Goal: Task Accomplishment & Management: Manage account settings

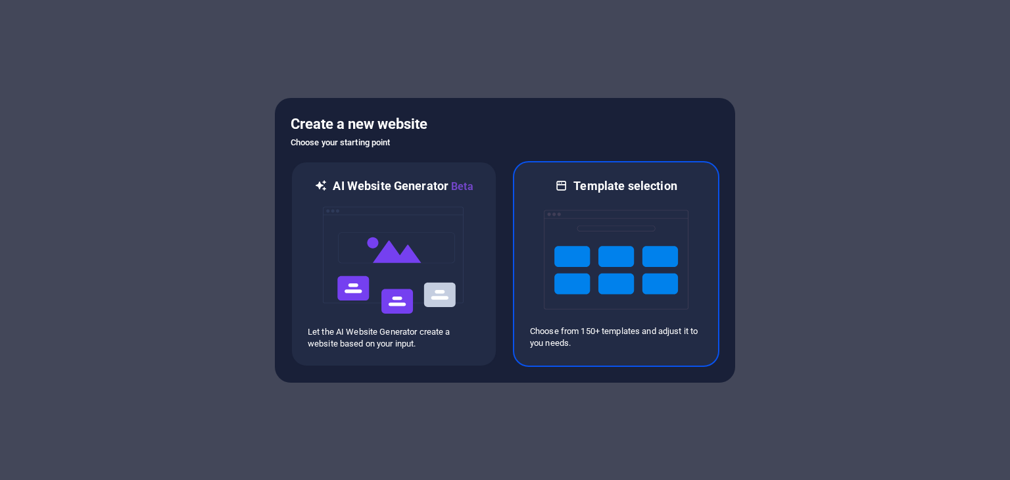
click at [604, 288] on img at bounding box center [616, 259] width 145 height 131
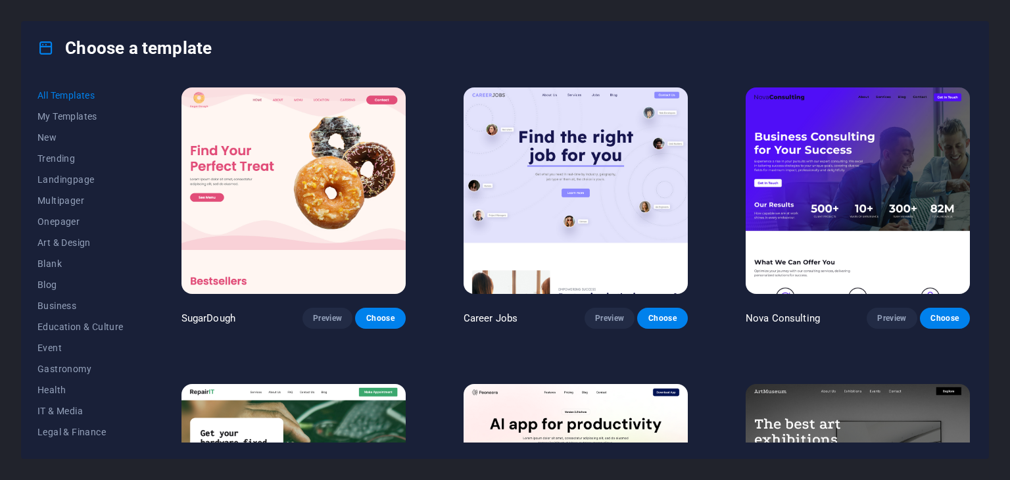
click at [586, 203] on img at bounding box center [575, 190] width 224 height 206
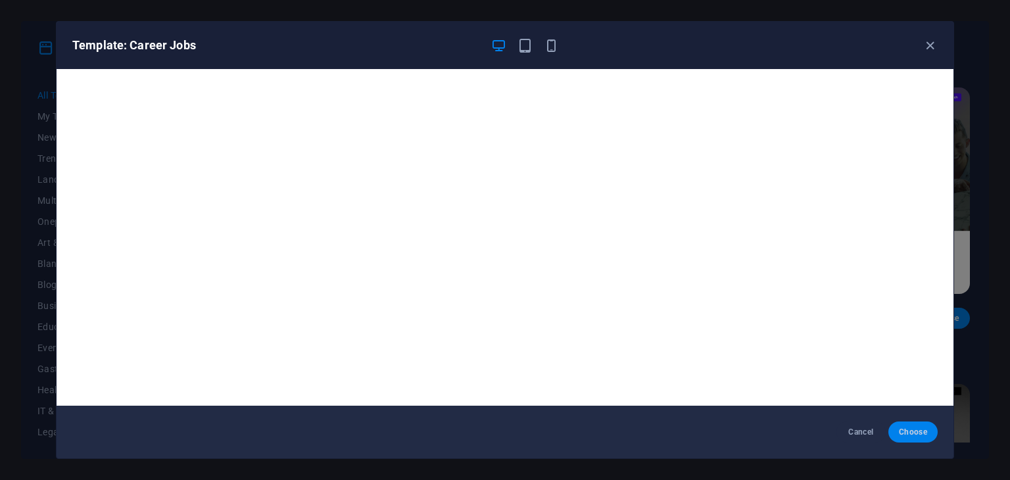
click at [906, 427] on span "Choose" at bounding box center [913, 432] width 28 height 11
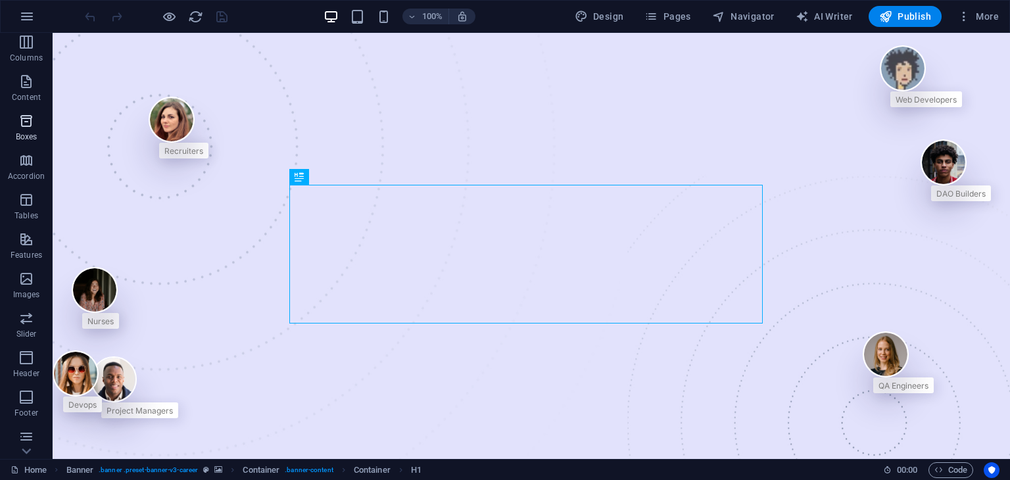
scroll to position [166, 0]
click at [20, 235] on icon "button" at bounding box center [26, 235] width 16 height 16
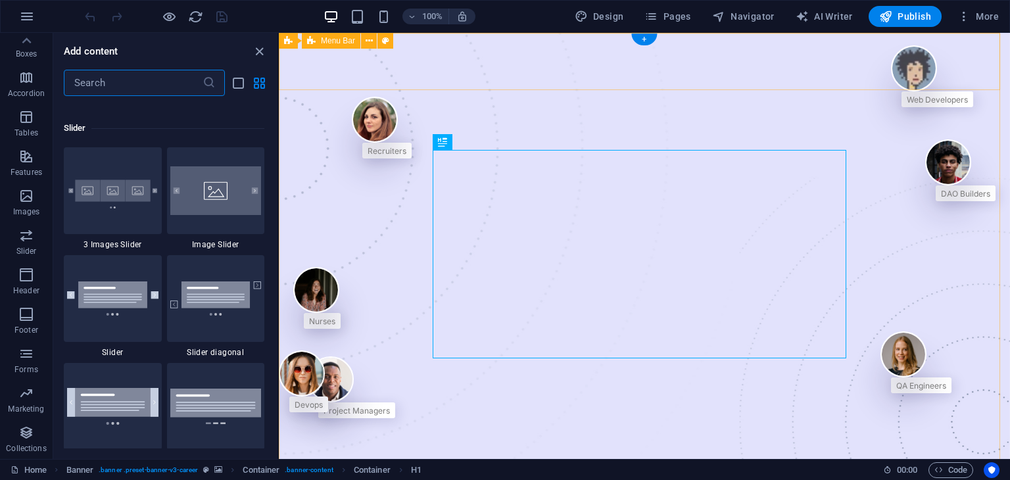
scroll to position [7451, 0]
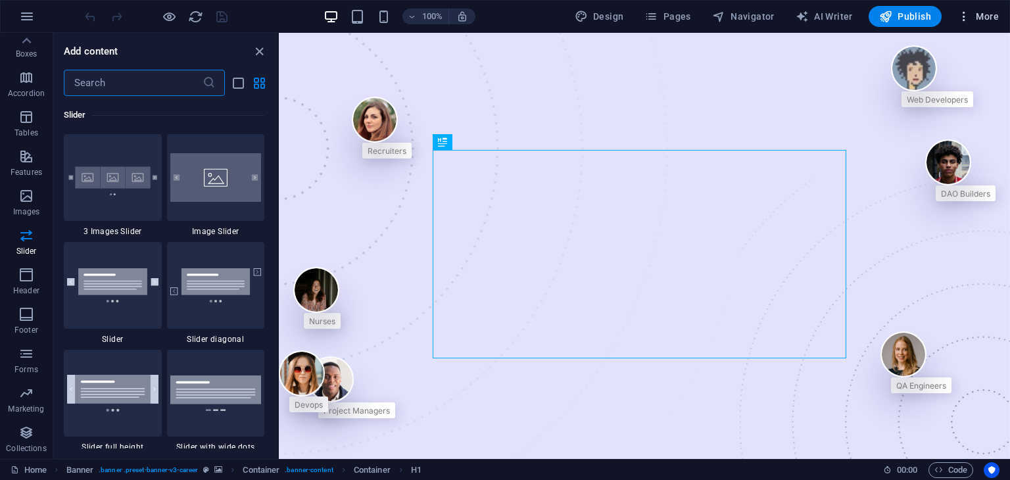
click at [990, 10] on span "More" at bounding box center [977, 16] width 41 height 13
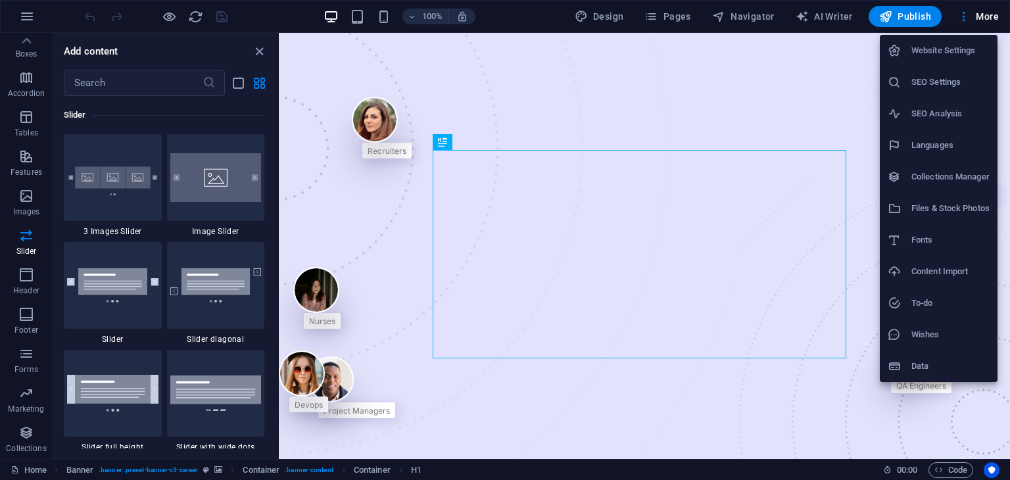
click at [168, 11] on div at bounding box center [505, 240] width 1010 height 480
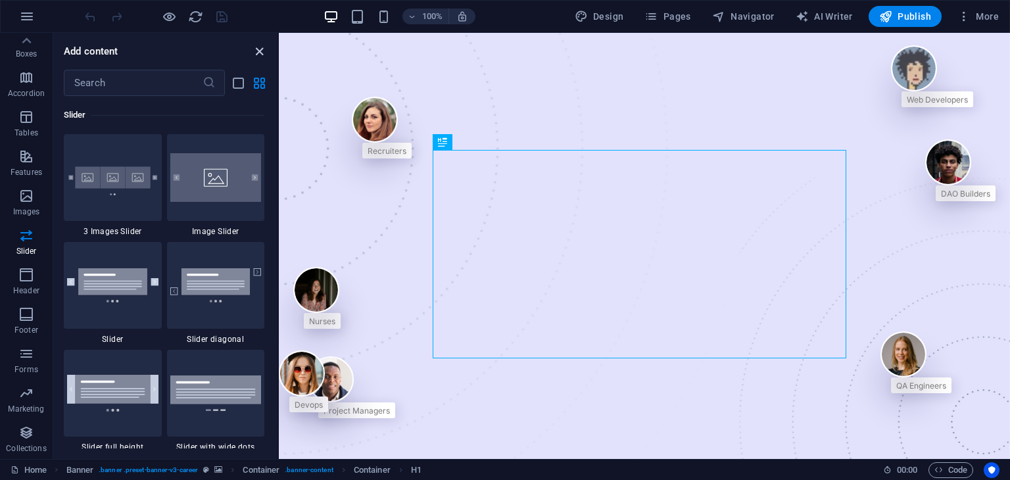
click at [265, 47] on icon "close panel" at bounding box center [259, 51] width 15 height 15
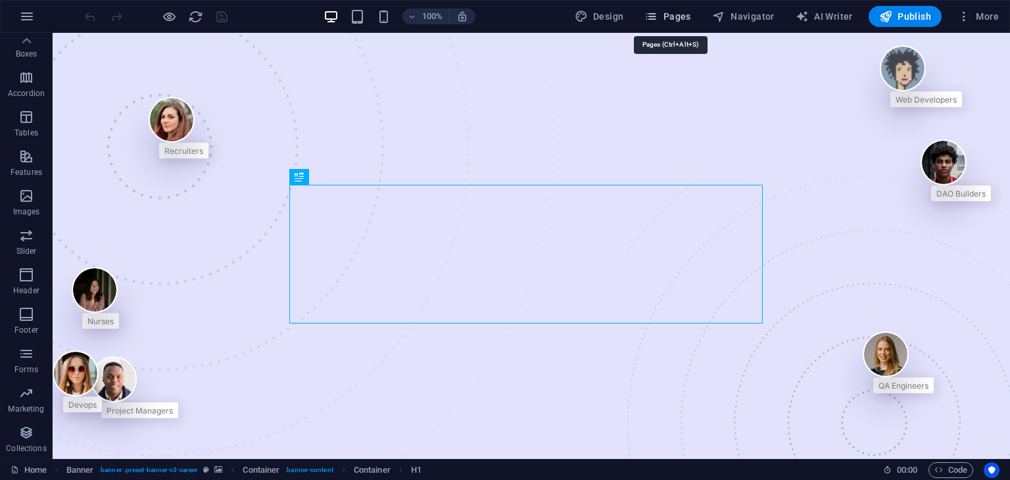
click at [678, 14] on span "Pages" at bounding box center [667, 16] width 46 height 13
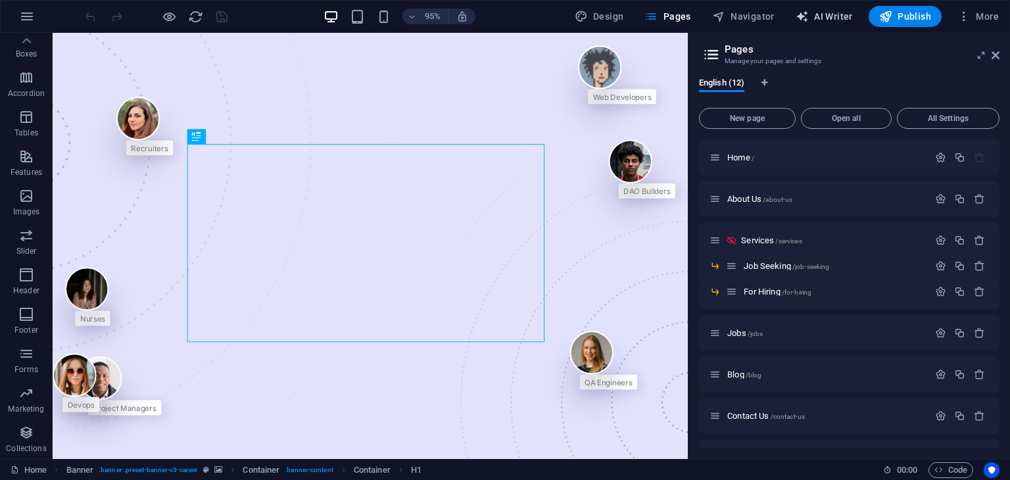
click at [810, 9] on button "AI Writer" at bounding box center [824, 16] width 68 height 21
select select "English"
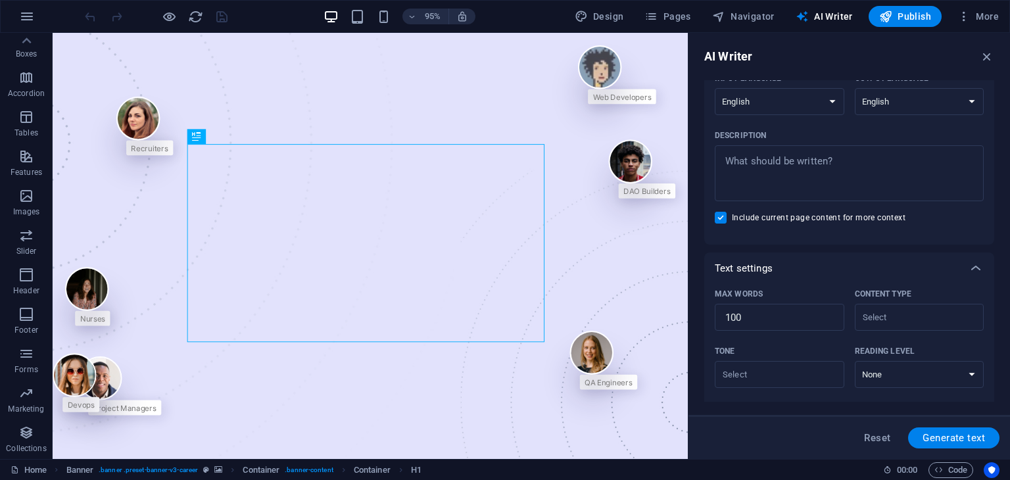
scroll to position [302, 0]
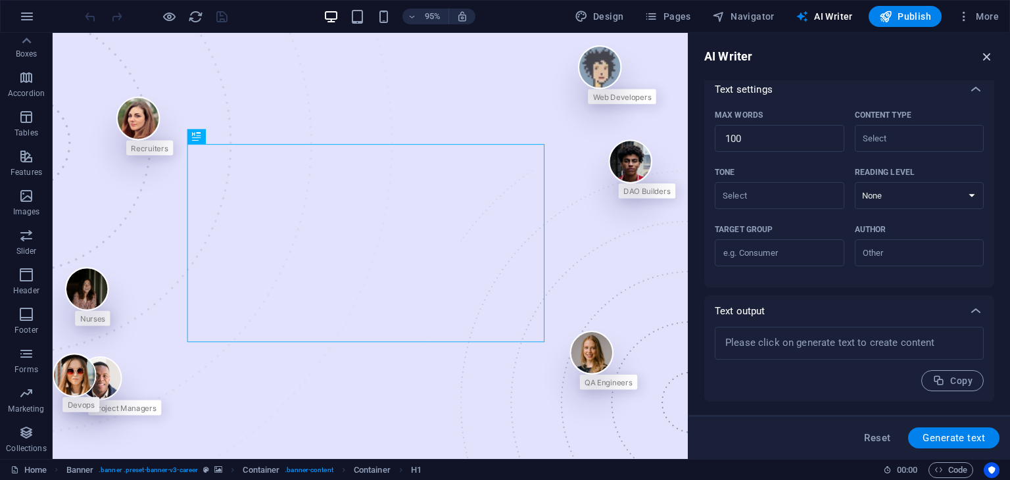
drag, startPoint x: 981, startPoint y: 51, endPoint x: 926, endPoint y: 17, distance: 64.4
click at [981, 51] on icon "button" at bounding box center [986, 56] width 14 height 14
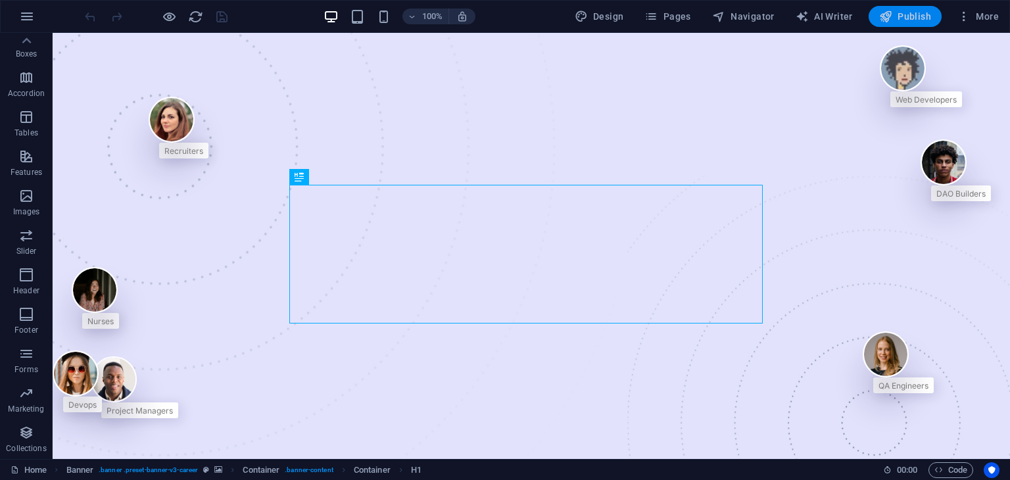
click at [905, 12] on span "Publish" at bounding box center [905, 16] width 52 height 13
click at [991, 12] on span "More" at bounding box center [977, 16] width 41 height 13
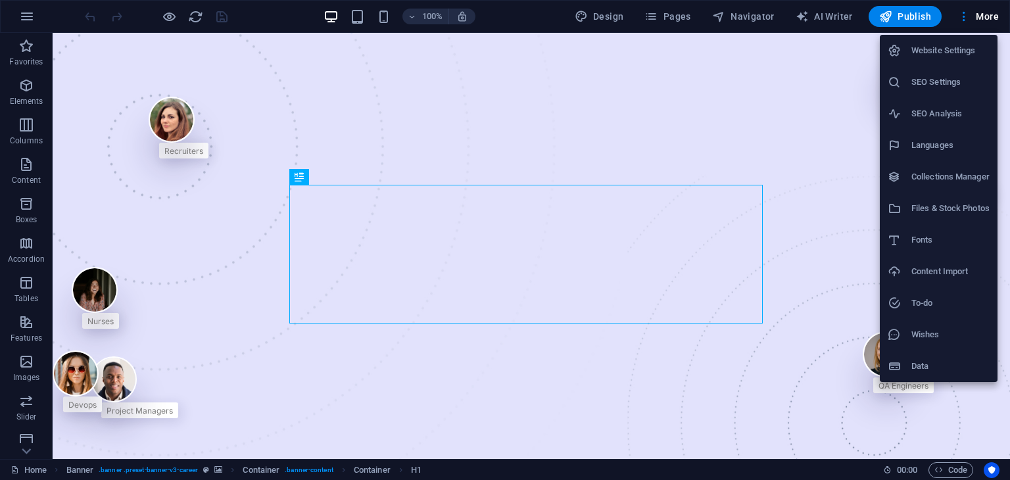
click at [912, 83] on h6 "SEO Settings" at bounding box center [950, 82] width 78 height 16
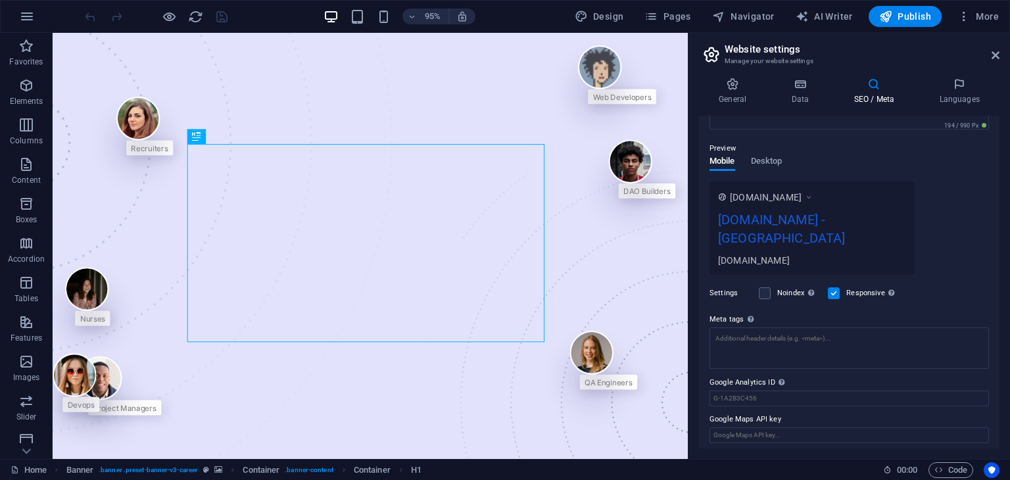
scroll to position [168, 0]
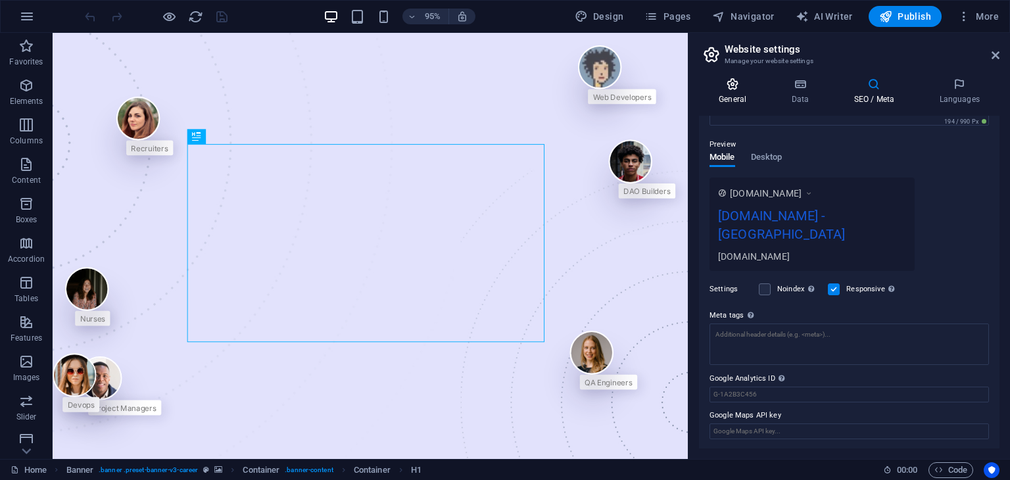
click at [734, 82] on icon at bounding box center [732, 84] width 67 height 13
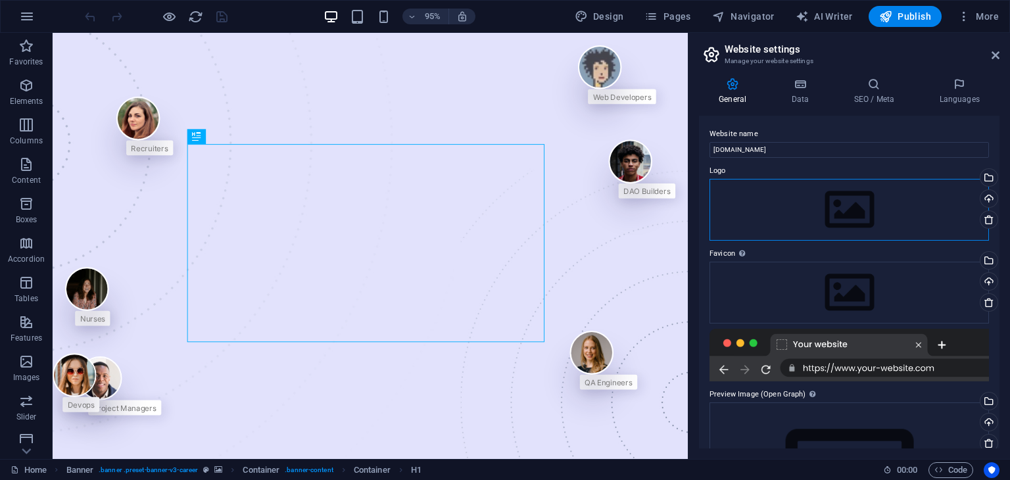
click at [850, 184] on div "Drag files here, click to choose files or select files from Files or our free s…" at bounding box center [848, 210] width 279 height 62
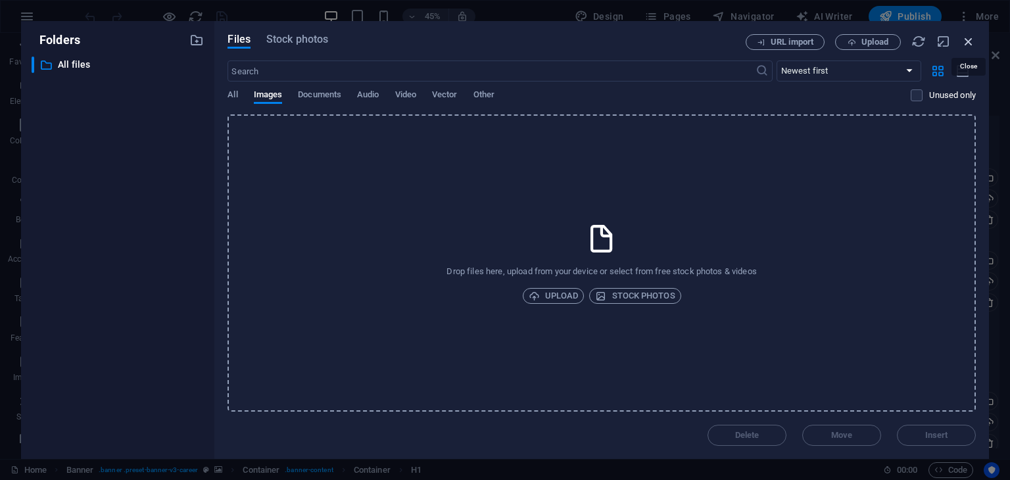
click at [966, 43] on icon "button" at bounding box center [968, 41] width 14 height 14
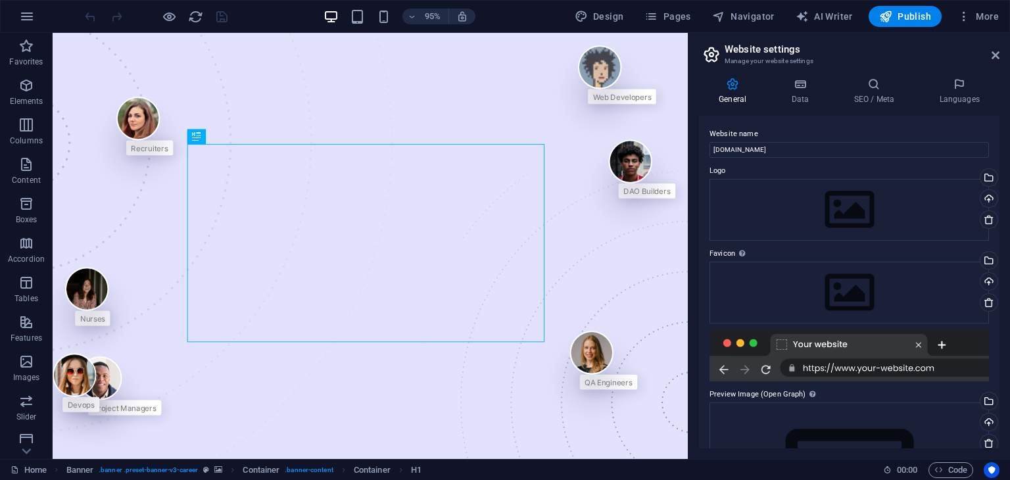
click at [991, 47] on h2 "Website settings" at bounding box center [861, 49] width 275 height 12
click at [996, 53] on icon at bounding box center [995, 55] width 8 height 11
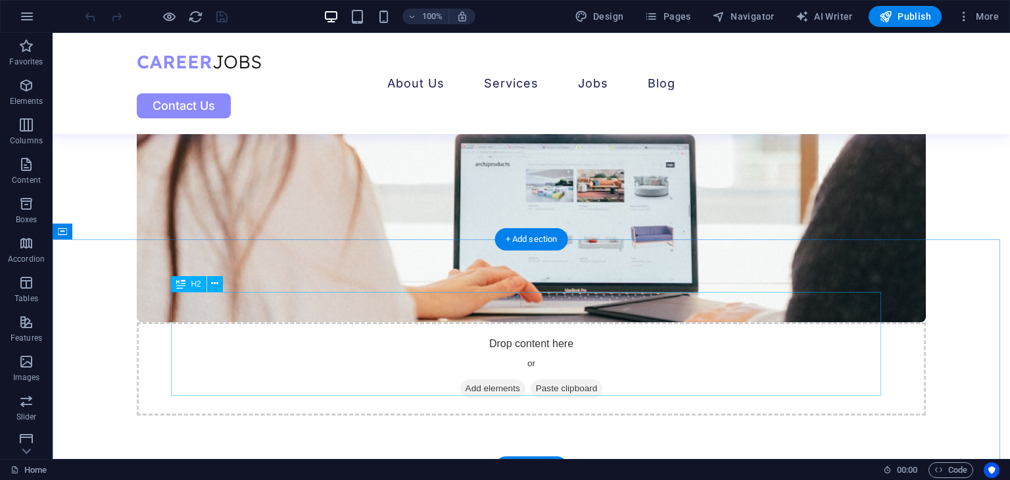
scroll to position [1380, 0]
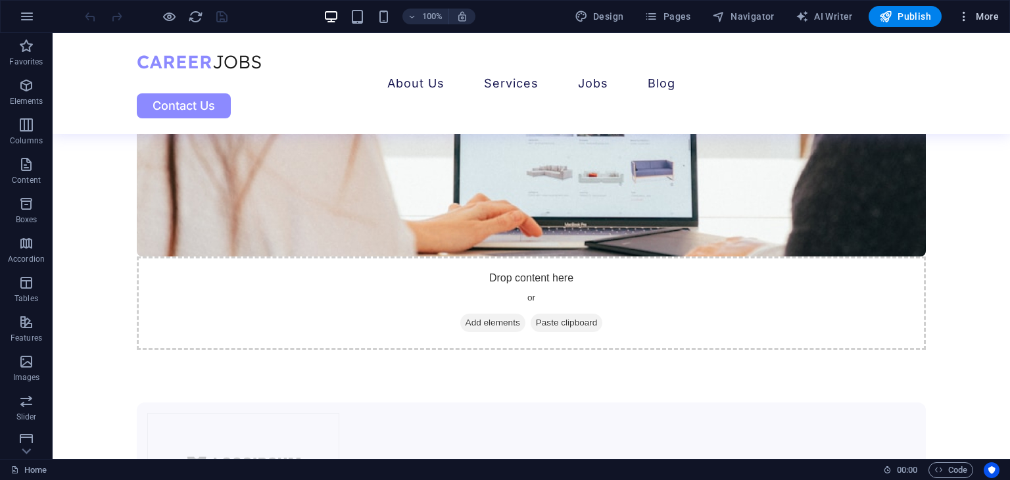
click at [987, 10] on span "More" at bounding box center [977, 16] width 41 height 13
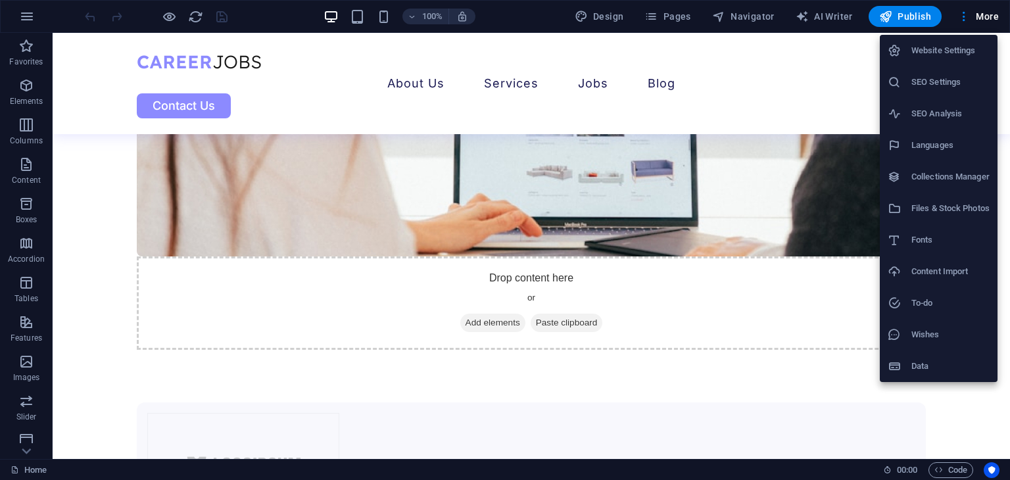
click at [824, 24] on div at bounding box center [505, 240] width 1010 height 480
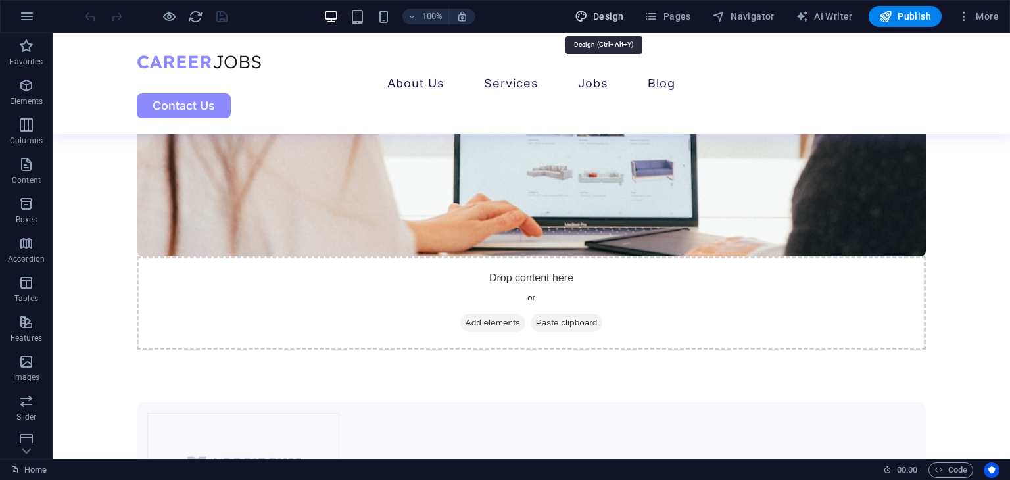
click at [602, 22] on span "Design" at bounding box center [598, 16] width 49 height 13
select select "px"
select select "400"
select select "px"
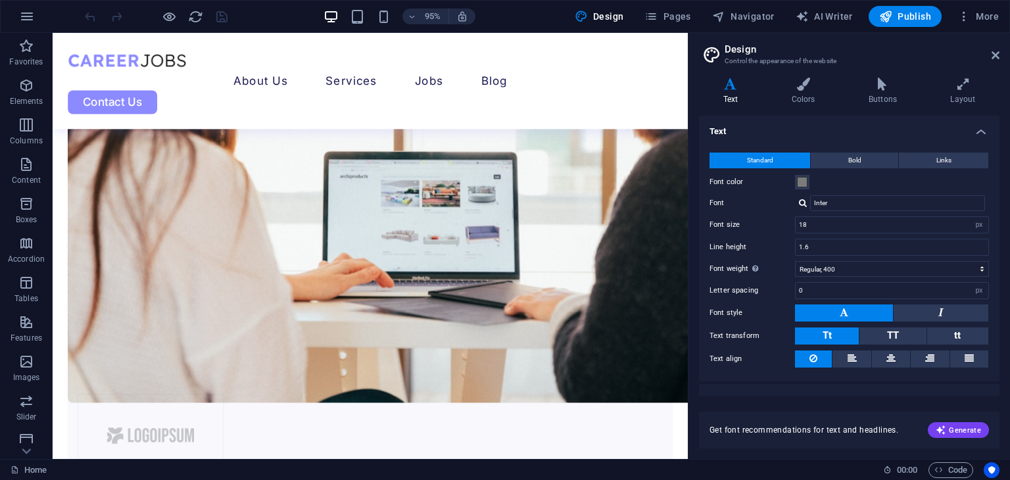
scroll to position [1335, 0]
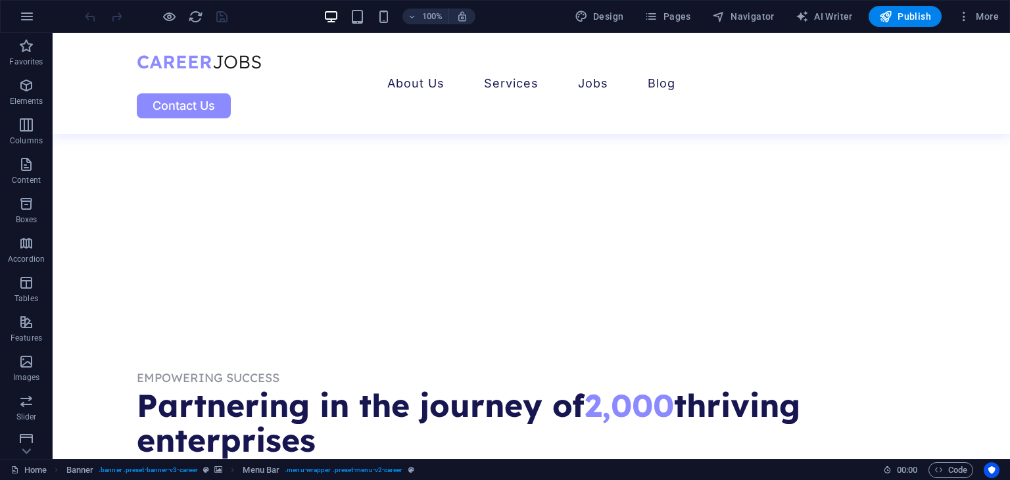
scroll to position [657, 0]
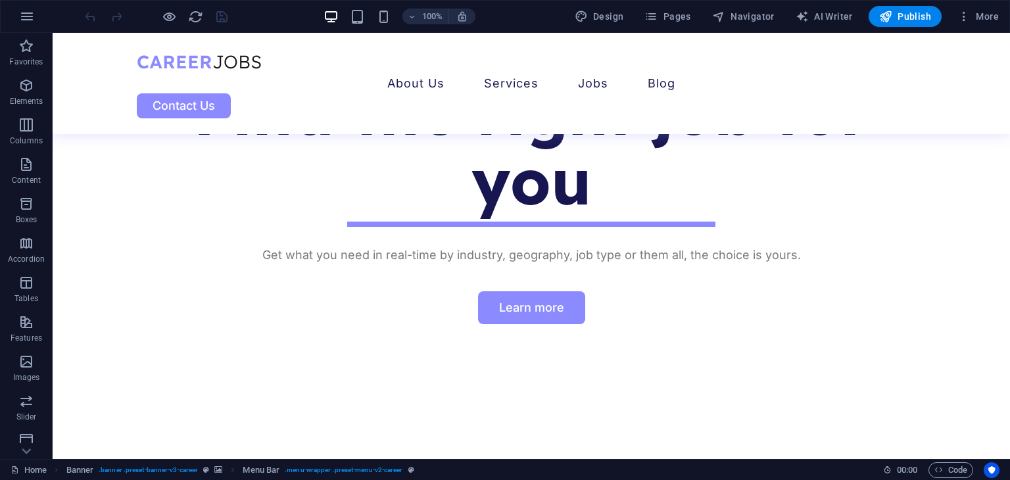
click at [177, 22] on div at bounding box center [155, 16] width 147 height 21
click at [177, 11] on div at bounding box center [155, 16] width 147 height 21
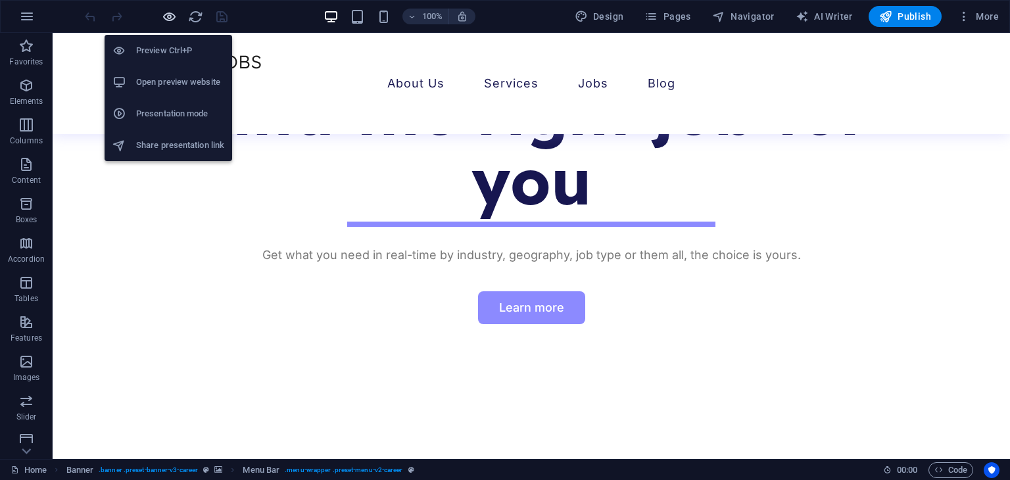
click at [173, 16] on icon "button" at bounding box center [169, 16] width 15 height 15
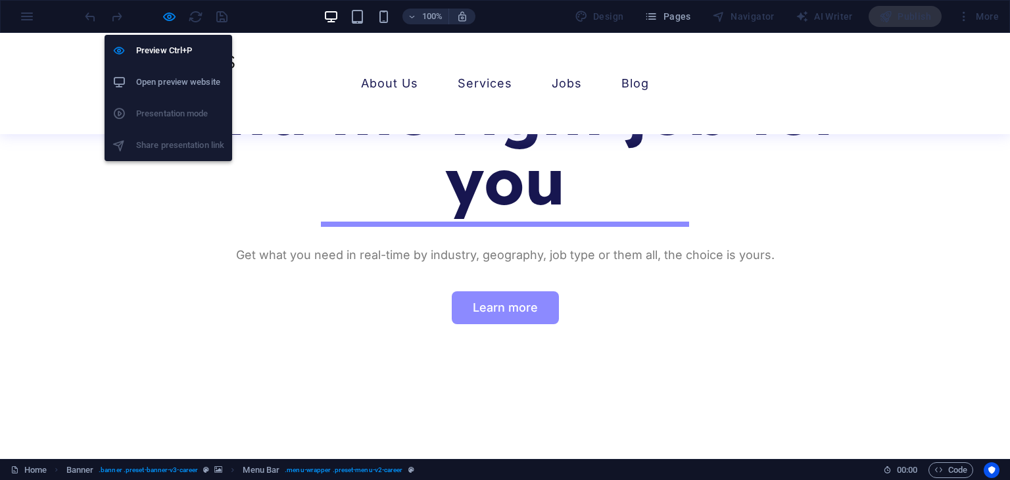
click at [177, 74] on h6 "Open preview website" at bounding box center [180, 82] width 88 height 16
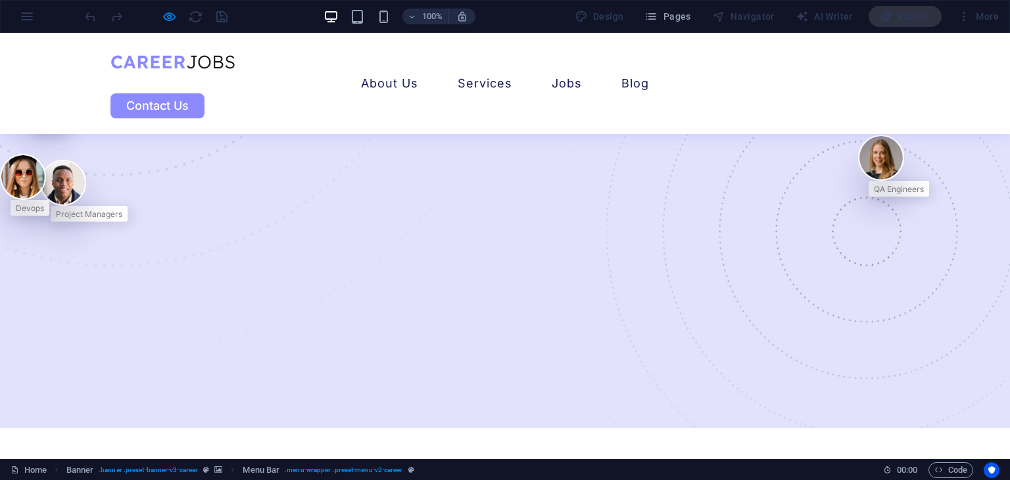
scroll to position [0, 0]
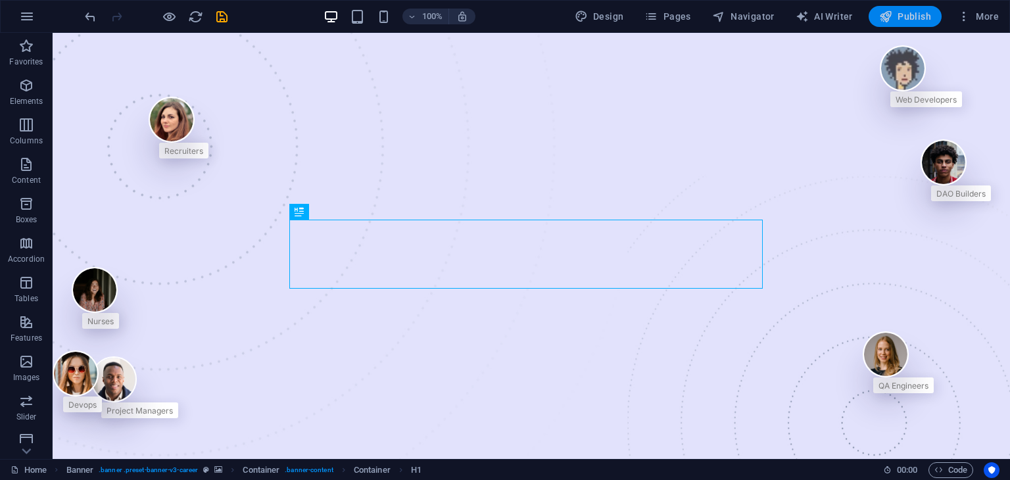
click at [893, 18] on span "Publish" at bounding box center [905, 16] width 52 height 13
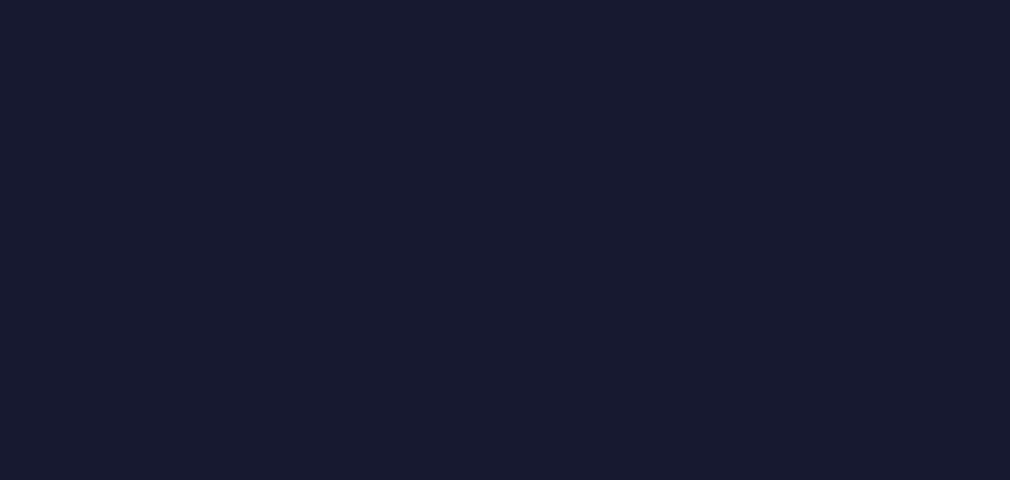
click at [845, 179] on div at bounding box center [505, 240] width 1010 height 480
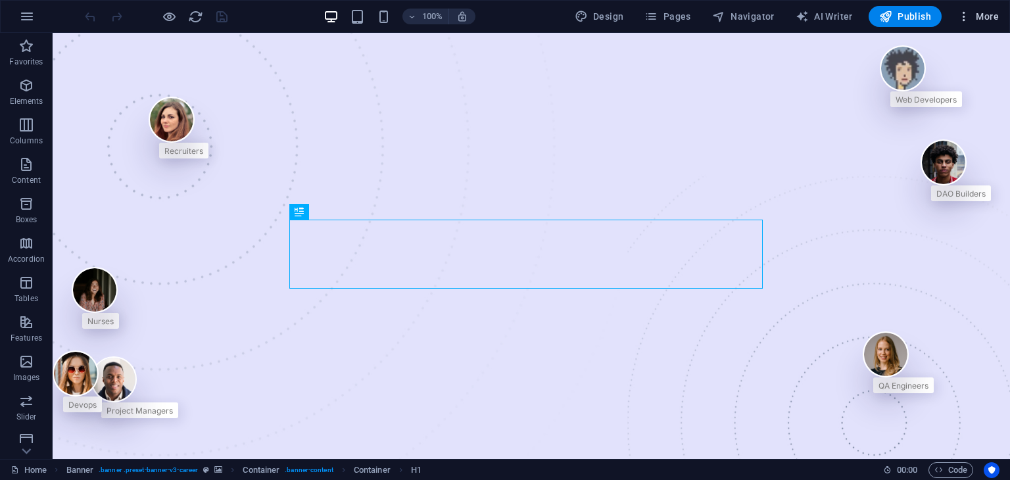
click at [966, 11] on icon "button" at bounding box center [963, 16] width 13 height 13
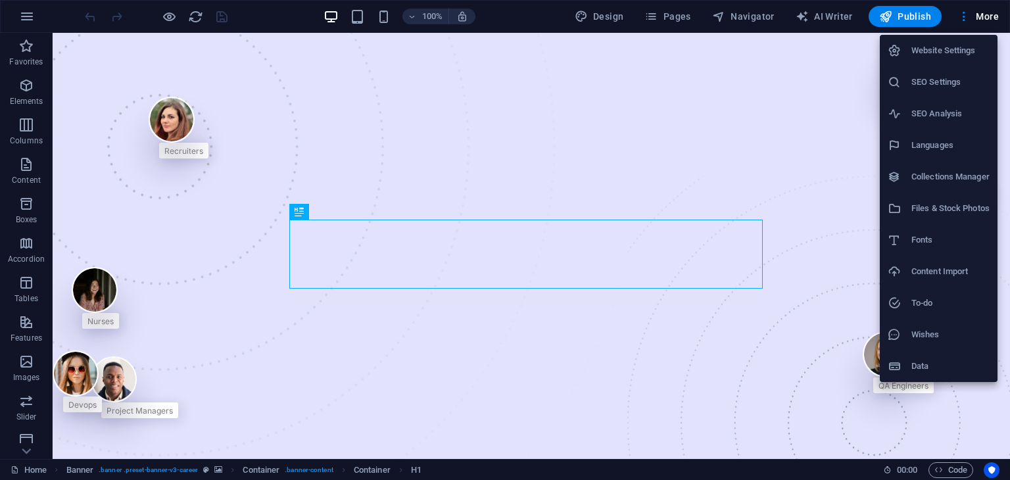
click at [170, 16] on div at bounding box center [505, 240] width 1010 height 480
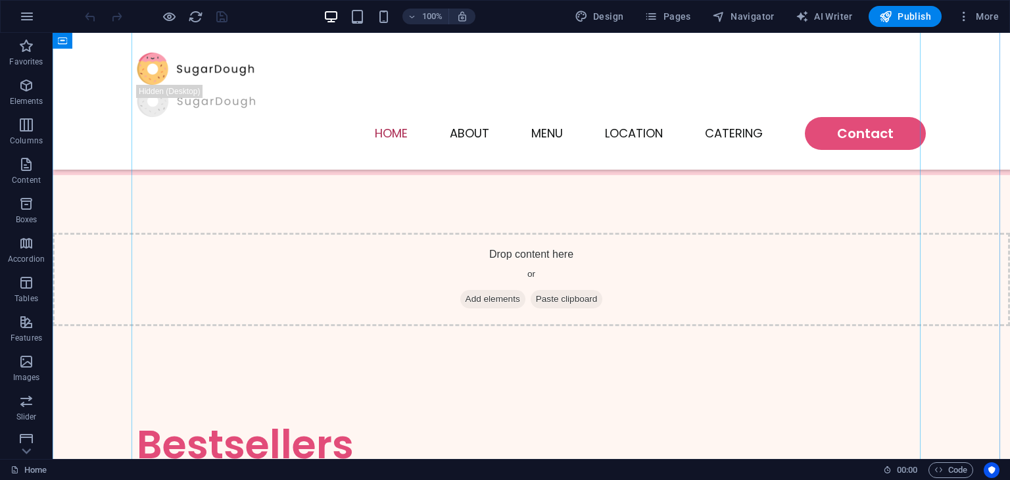
scroll to position [1111, 0]
click at [964, 474] on span "Code" at bounding box center [950, 470] width 33 height 16
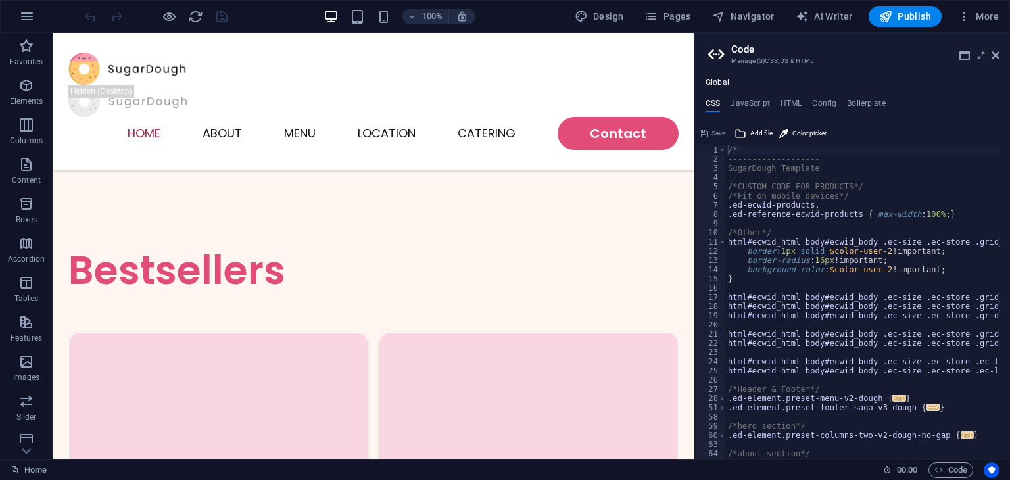
scroll to position [110, 0]
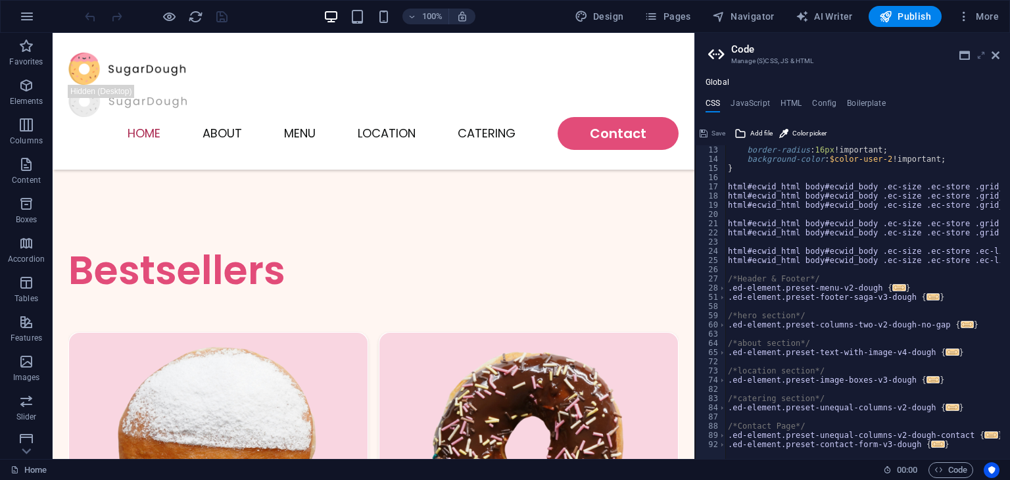
click at [981, 56] on icon at bounding box center [981, 55] width 0 height 11
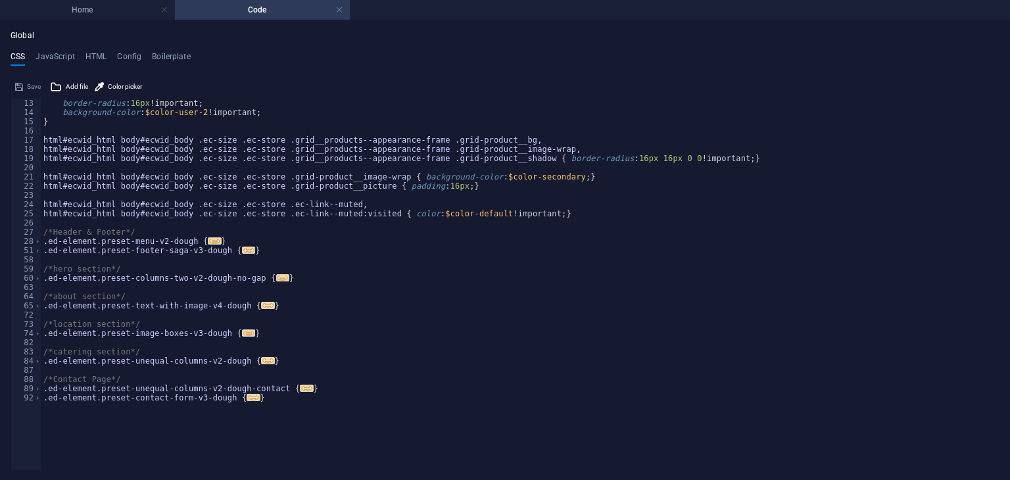
scroll to position [0, 0]
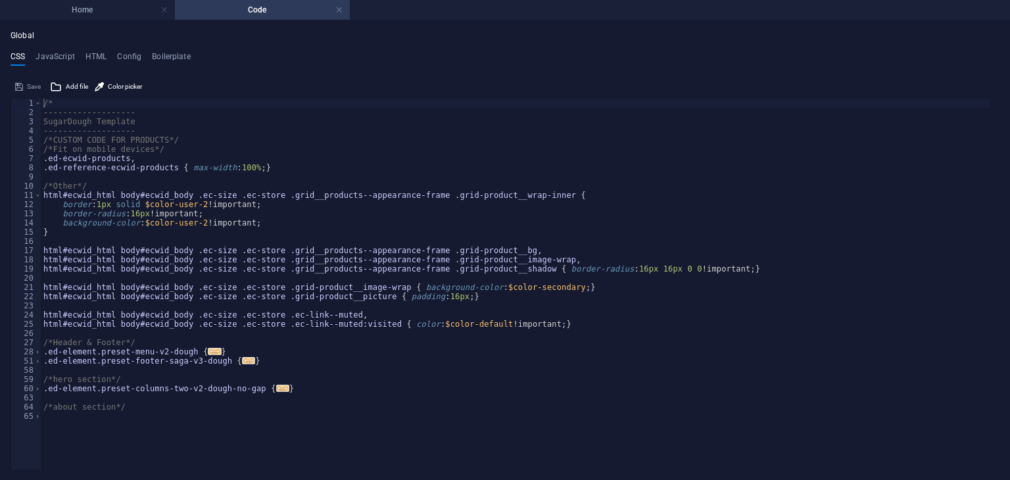
click at [515, 53] on ul "CSS JavaScript HTML Config Boilerplate" at bounding box center [505, 59] width 989 height 14
click at [342, 16] on h4 "Code" at bounding box center [262, 10] width 175 height 14
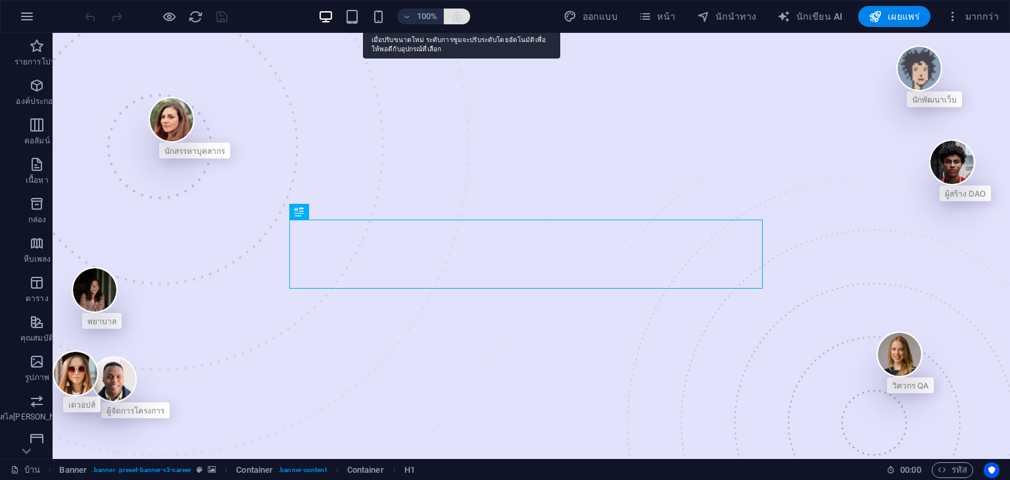
click at [458, 20] on icon "button" at bounding box center [457, 17] width 12 height 12
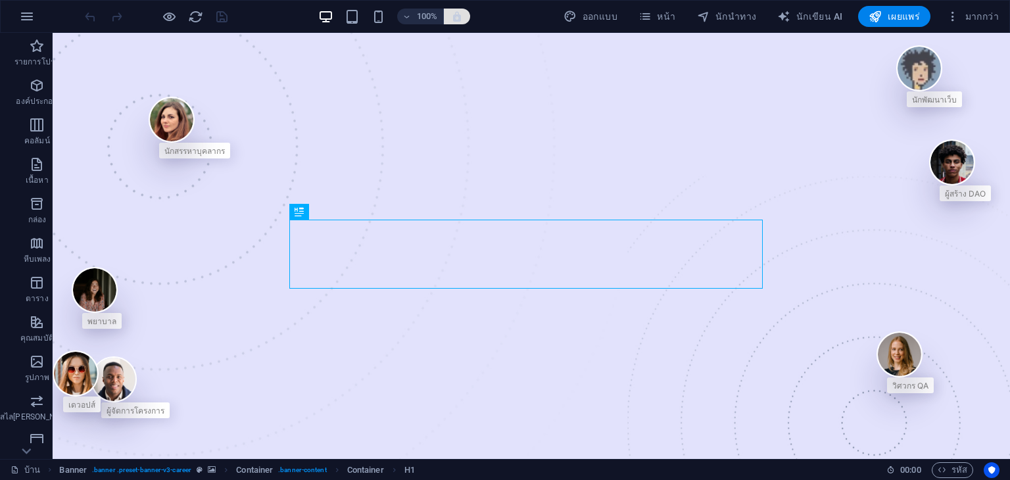
click at [463, 22] on icon "button" at bounding box center [457, 17] width 12 height 12
click at [457, 15] on icon "button" at bounding box center [457, 17] width 12 height 12
click at [463, 14] on icon "button" at bounding box center [457, 17] width 12 height 12
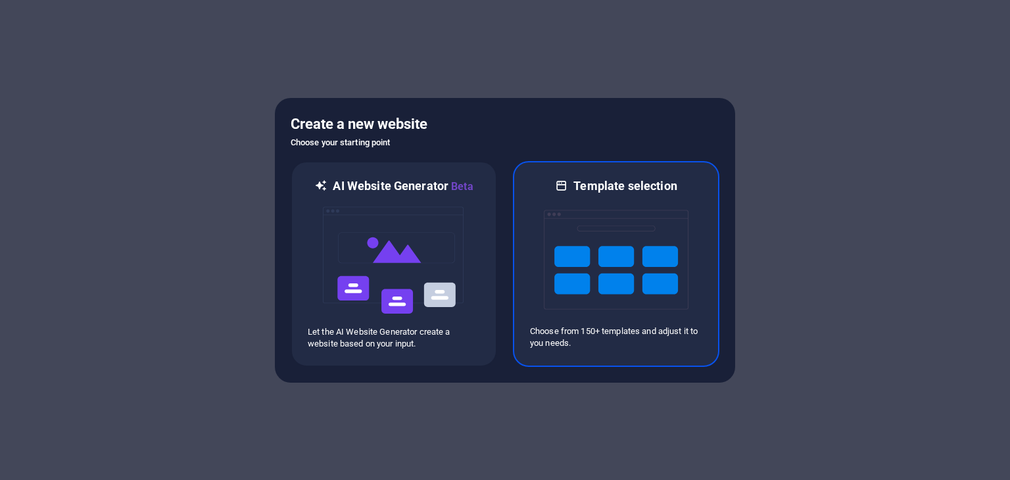
click at [642, 245] on img at bounding box center [616, 259] width 145 height 131
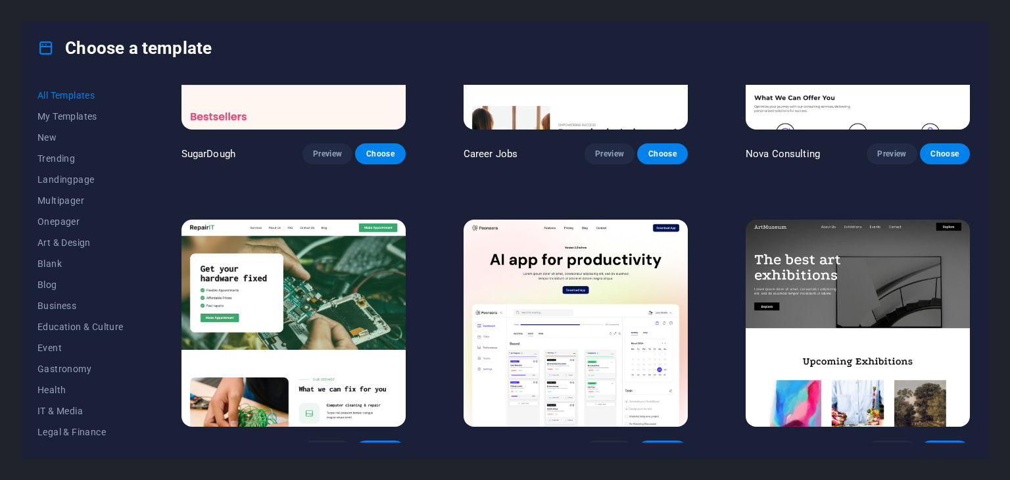
scroll to position [263, 0]
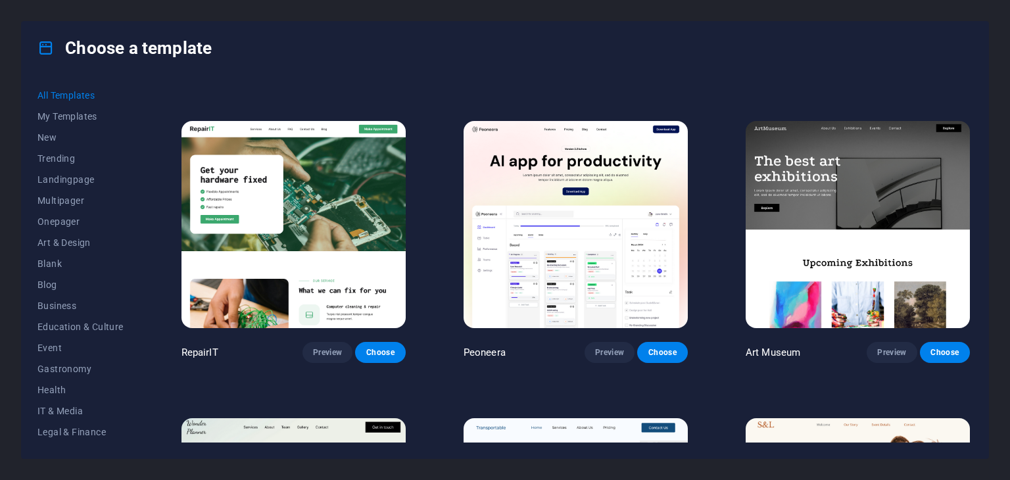
click at [892, 174] on img at bounding box center [857, 224] width 224 height 206
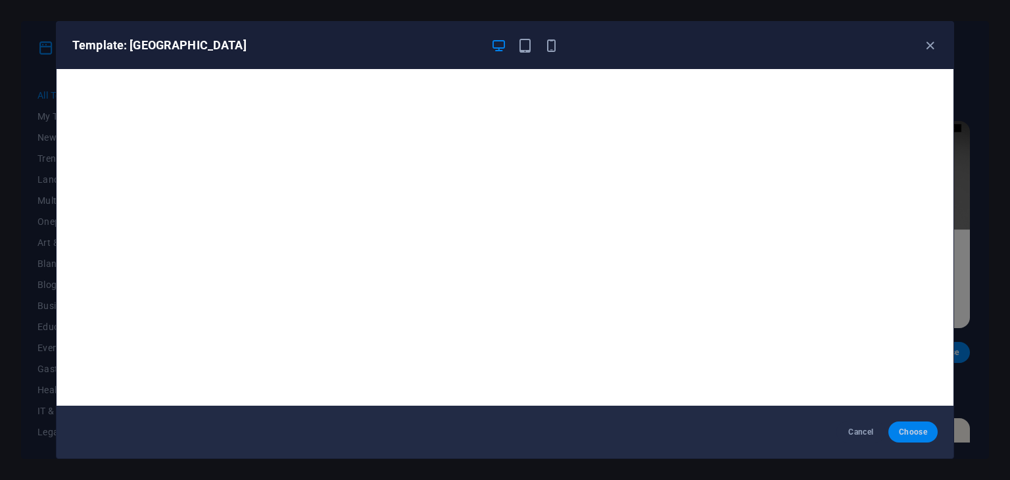
click at [920, 429] on span "Choose" at bounding box center [913, 432] width 28 height 11
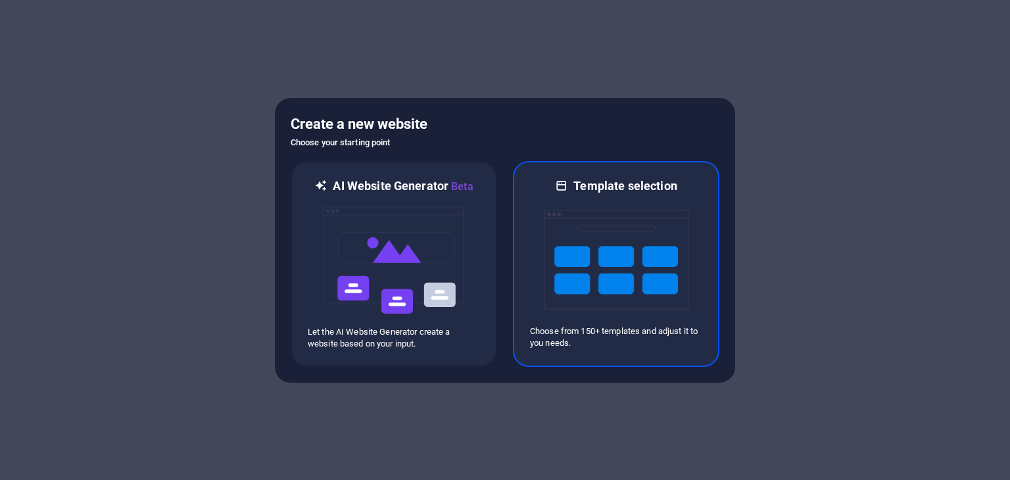
click at [671, 268] on img at bounding box center [616, 259] width 145 height 131
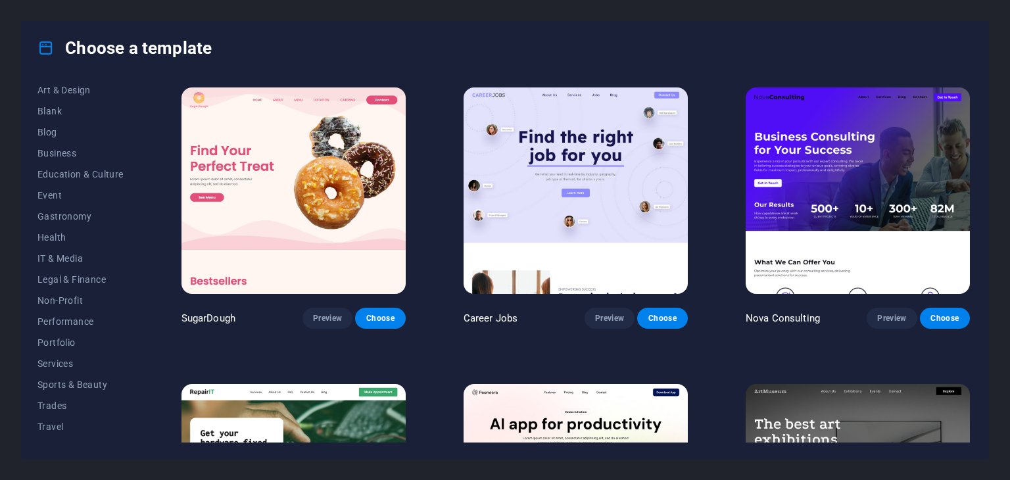
scroll to position [168, 0]
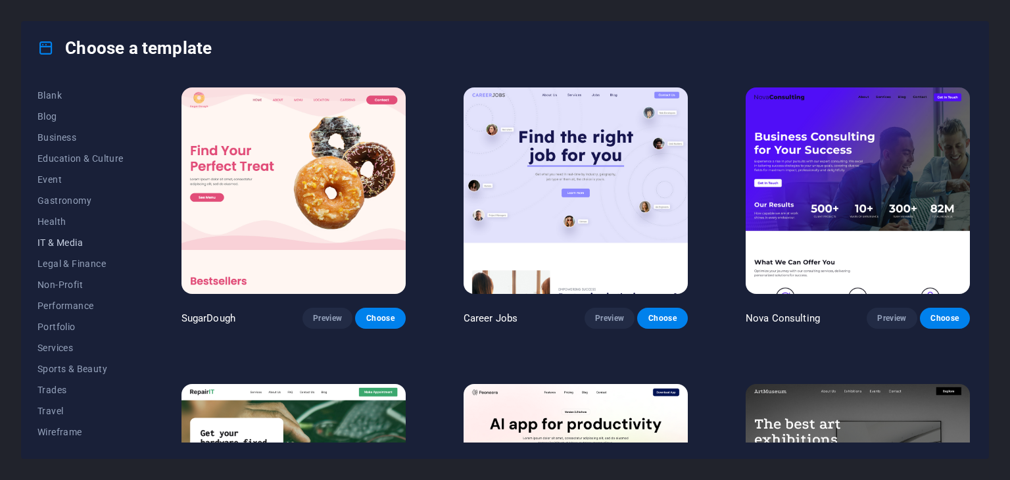
click at [66, 235] on button "IT & Media" at bounding box center [80, 242] width 86 height 21
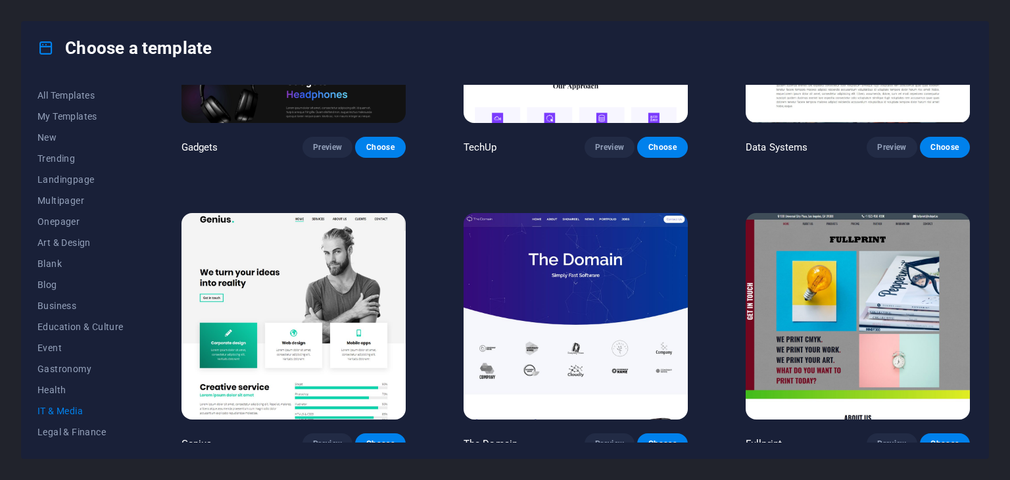
scroll to position [657, 0]
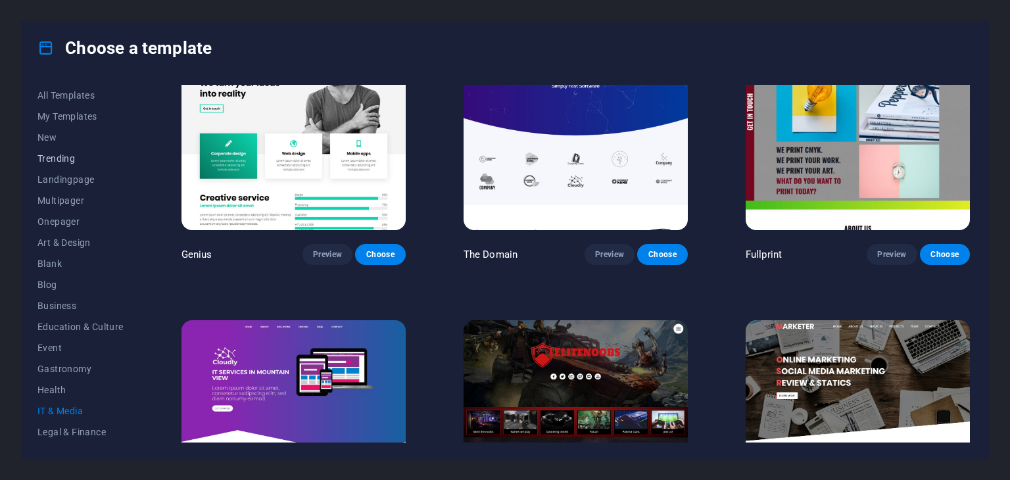
click at [68, 153] on span "Trending" at bounding box center [80, 158] width 86 height 11
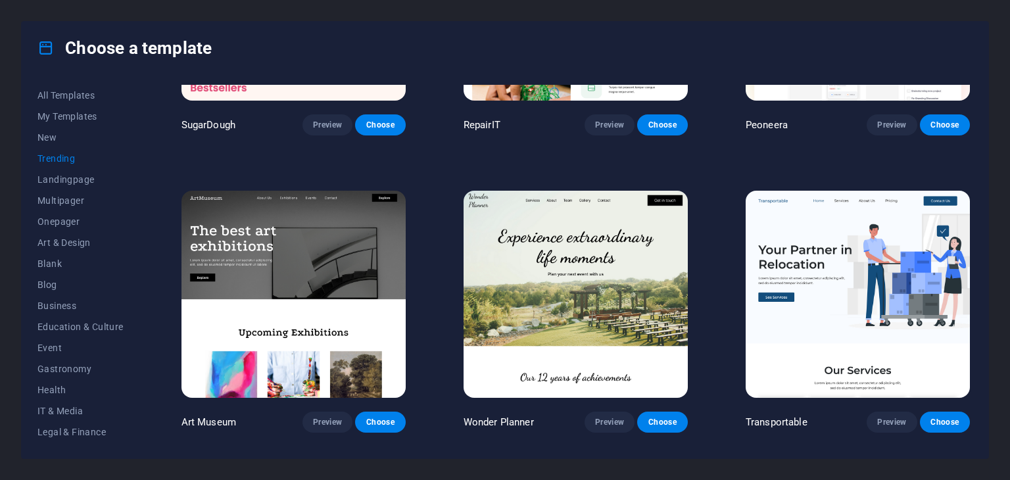
scroll to position [0, 0]
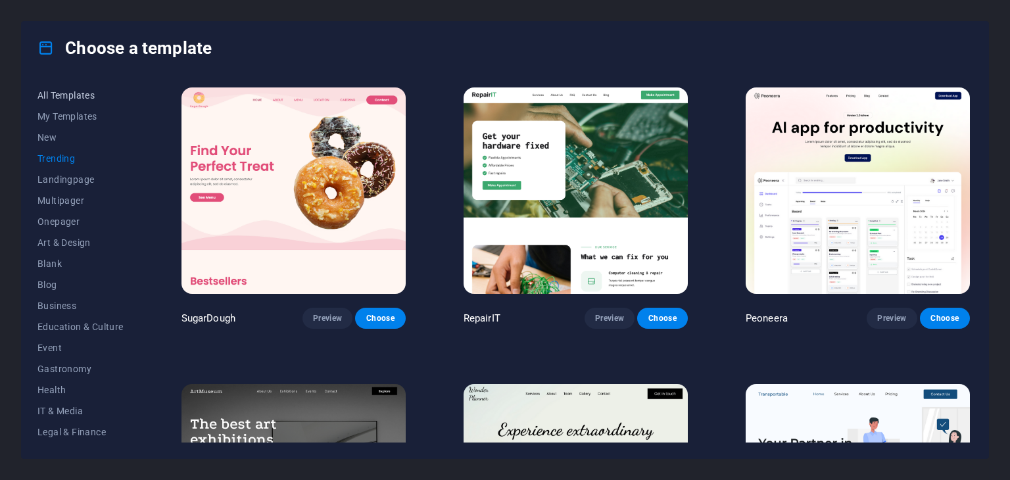
click at [87, 94] on span "All Templates" at bounding box center [80, 95] width 86 height 11
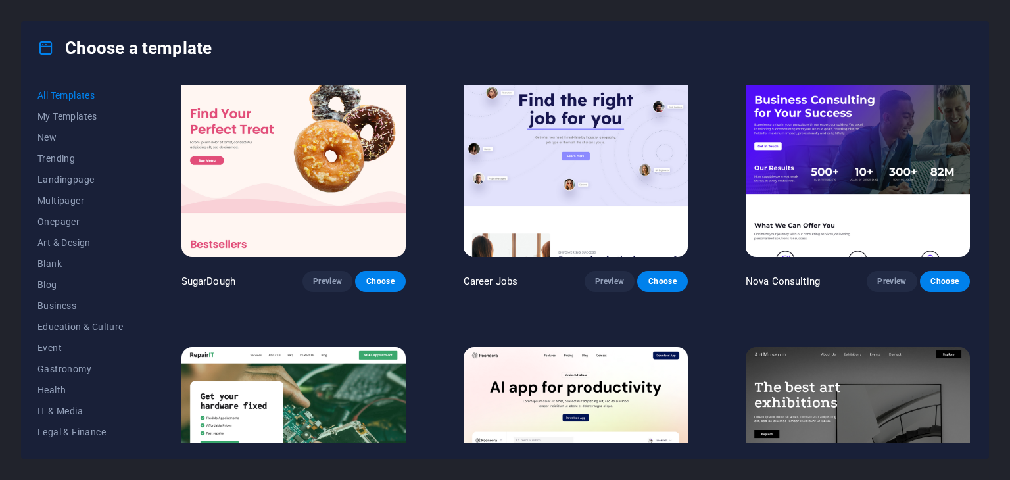
scroll to position [197, 0]
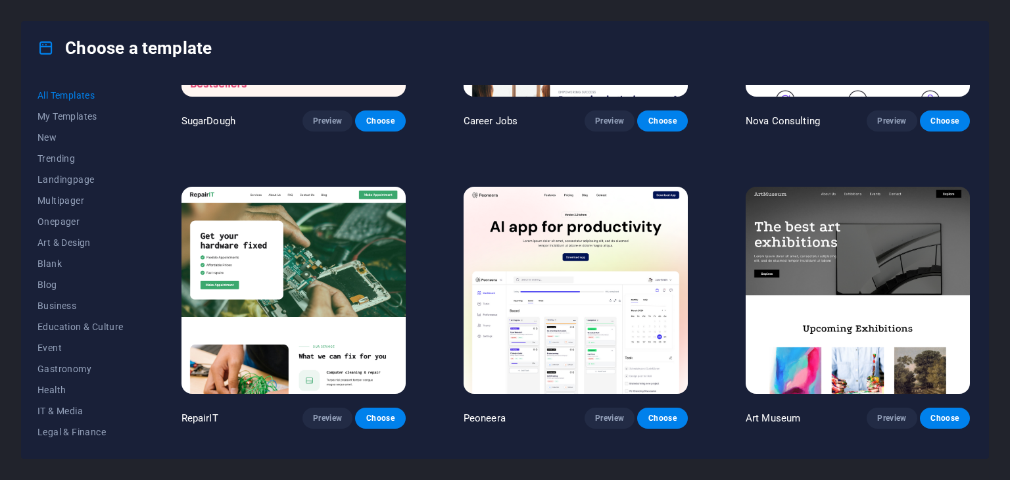
click at [875, 231] on img at bounding box center [857, 290] width 224 height 206
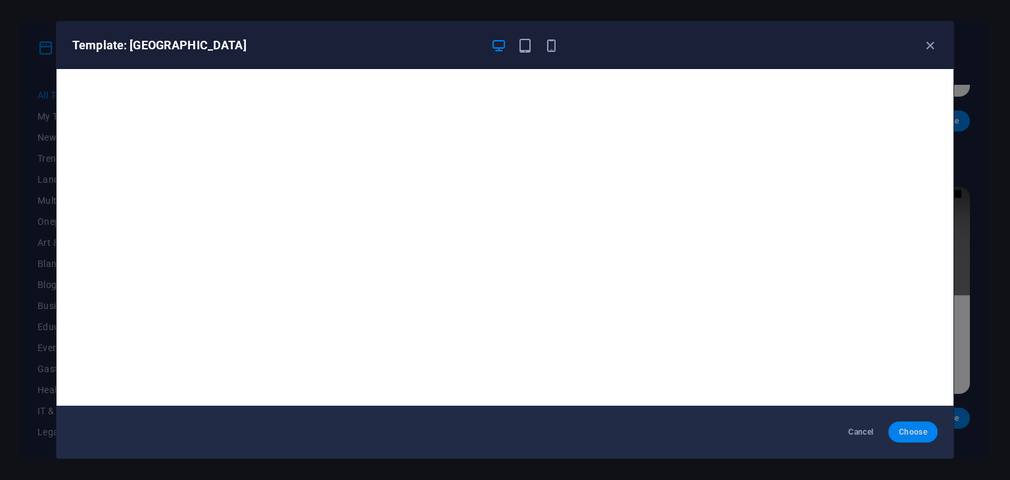
click at [899, 427] on span "Choose" at bounding box center [913, 432] width 28 height 11
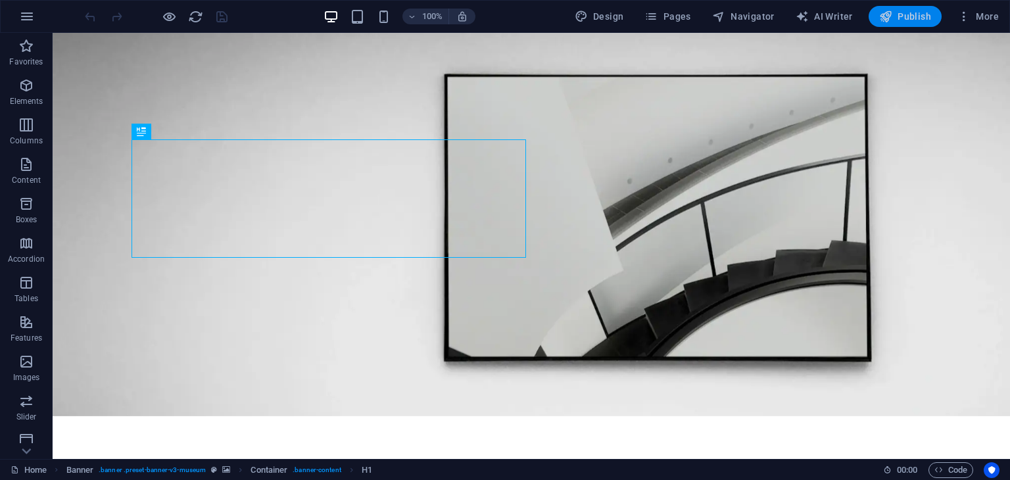
click at [908, 19] on span "Publish" at bounding box center [905, 16] width 52 height 13
click at [969, 17] on icon "button" at bounding box center [963, 16] width 13 height 13
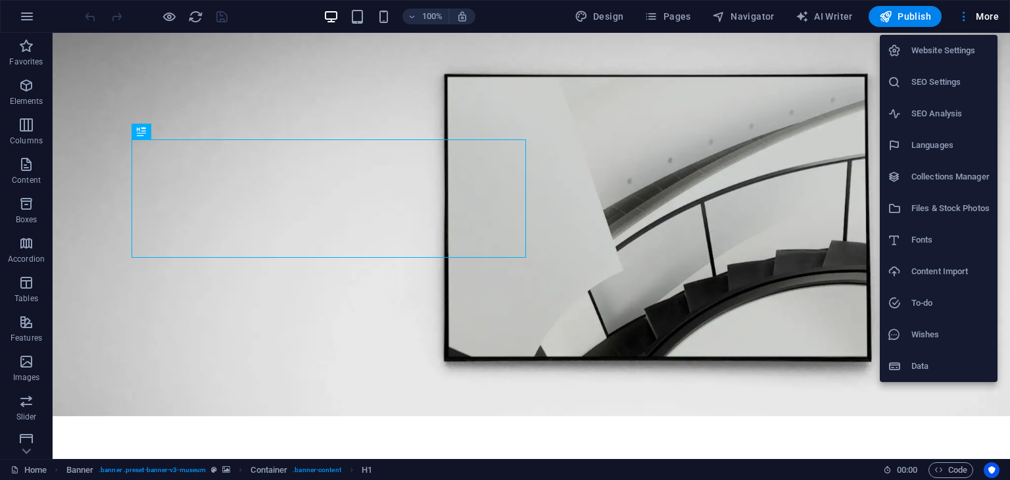
drag, startPoint x: 36, startPoint y: 463, endPoint x: 37, endPoint y: 470, distance: 6.7
click at [36, 464] on div at bounding box center [505, 240] width 1010 height 480
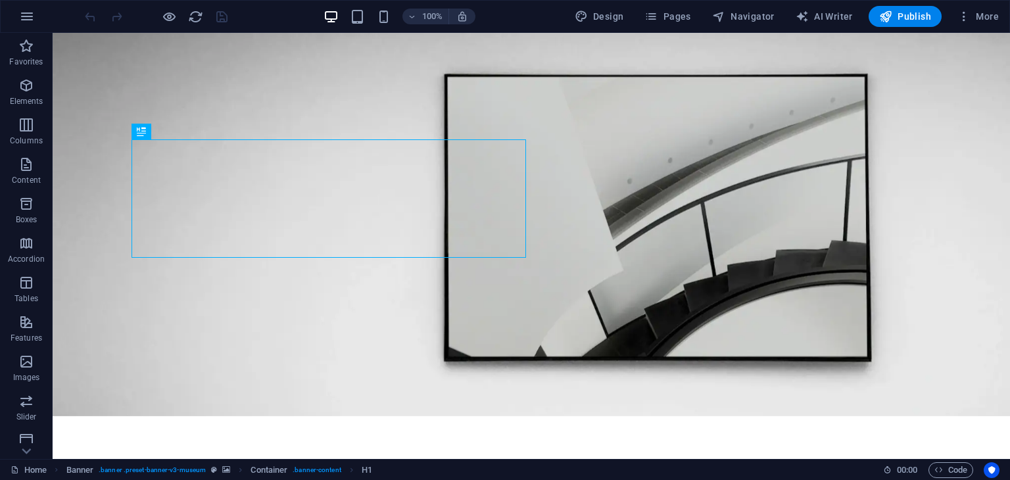
click at [37, 470] on div "Website Settings SEO Settings SEO Analysis Languages Collections Manager Files …" at bounding box center [505, 244] width 1010 height 472
click at [41, 472] on link "Home" at bounding box center [29, 470] width 36 height 16
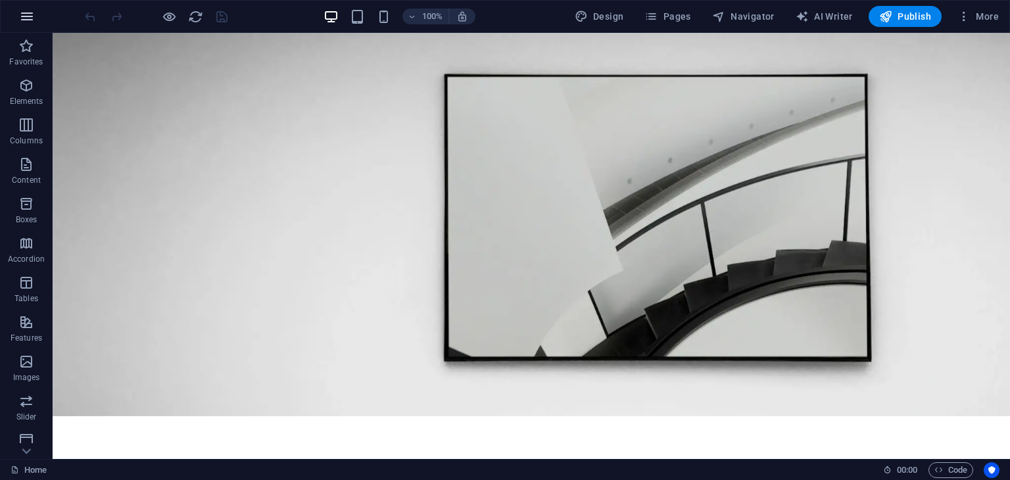
click at [18, 11] on button "button" at bounding box center [27, 17] width 32 height 32
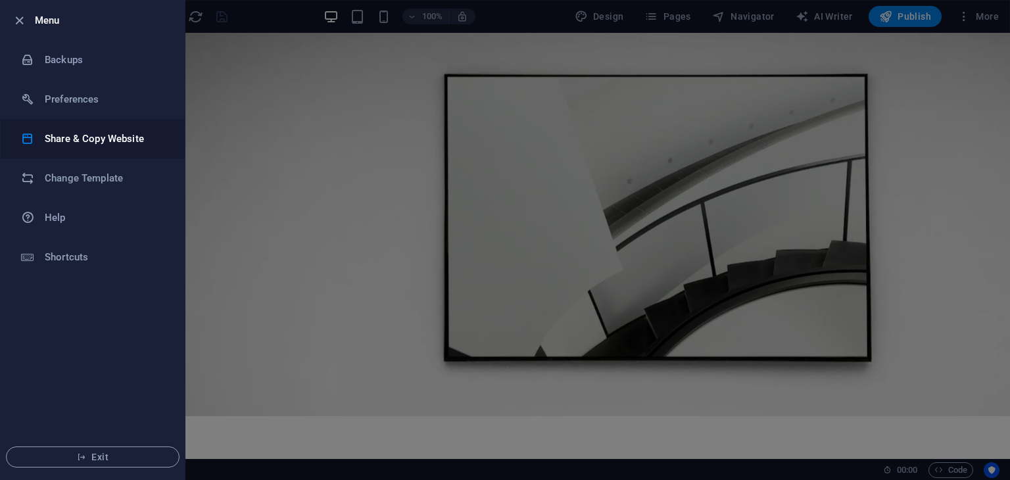
click at [145, 137] on h6 "Share & Copy Website" at bounding box center [106, 139] width 122 height 16
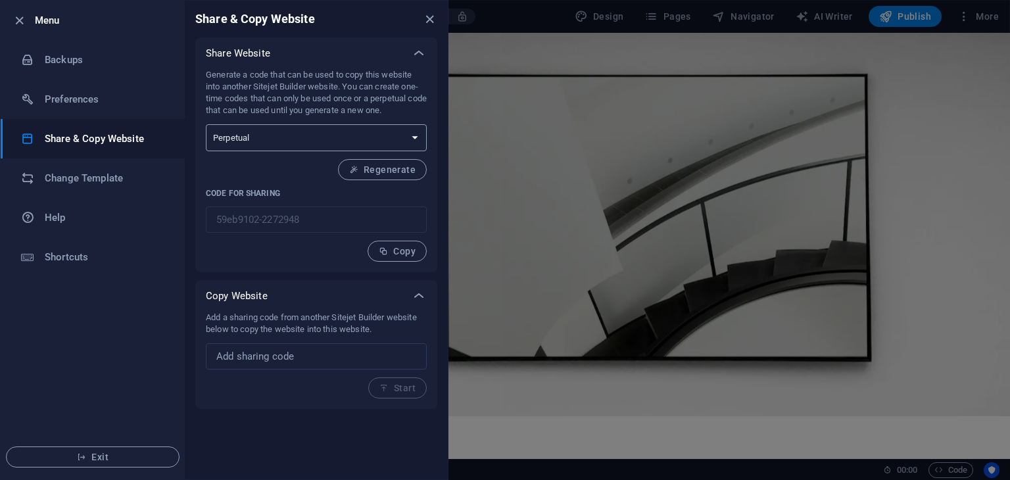
click at [311, 149] on select "One-time Perpetual" at bounding box center [316, 137] width 221 height 27
click at [300, 349] on input "text" at bounding box center [316, 356] width 221 height 26
click at [92, 98] on h6 "Preferences" at bounding box center [106, 99] width 122 height 16
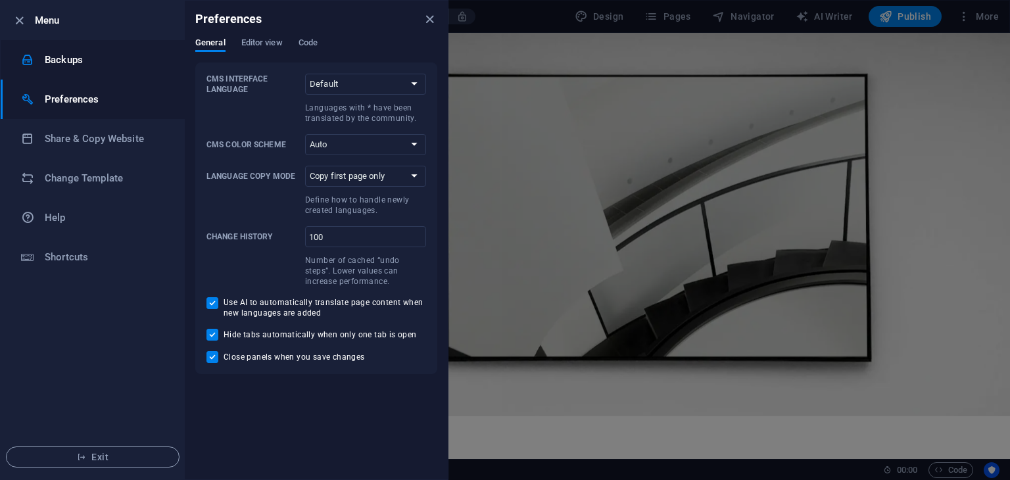
click at [89, 64] on h6 "Backups" at bounding box center [106, 60] width 122 height 16
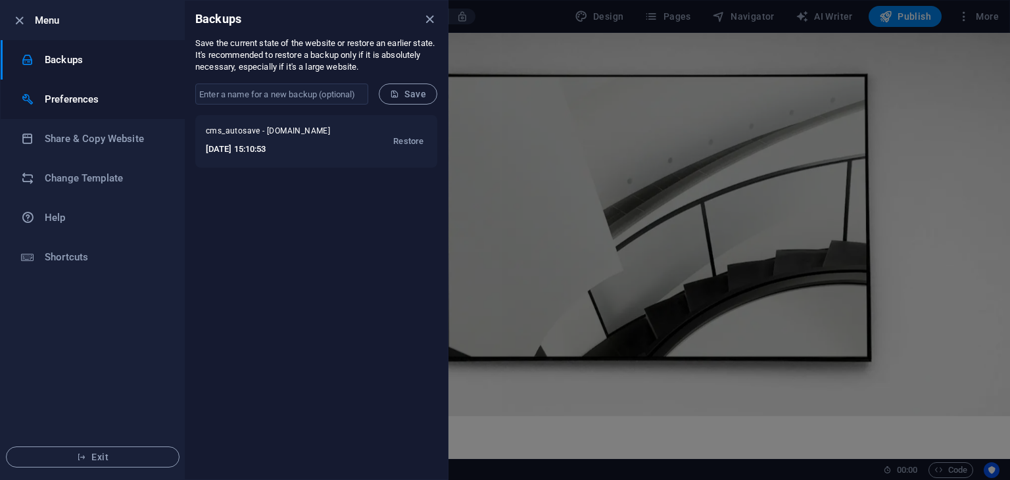
click at [82, 89] on li "Preferences" at bounding box center [93, 99] width 184 height 39
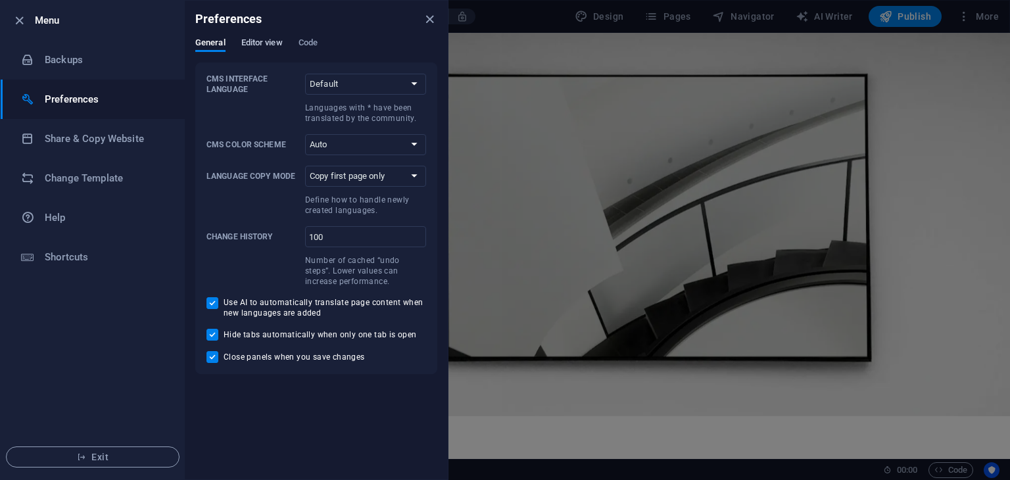
click at [273, 45] on span "Editor view" at bounding box center [261, 44] width 41 height 18
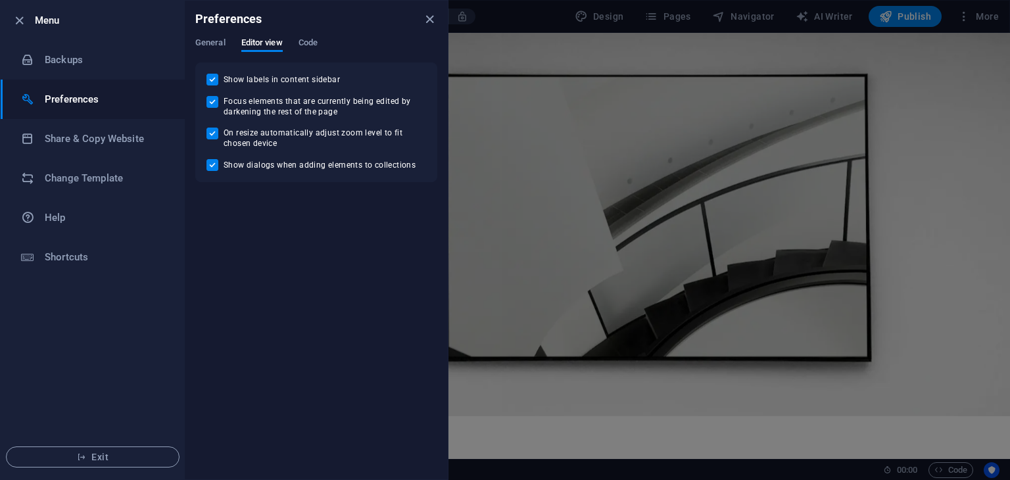
click at [321, 36] on div "Preferences" at bounding box center [316, 19] width 263 height 37
click at [308, 41] on span "Code" at bounding box center [307, 44] width 19 height 18
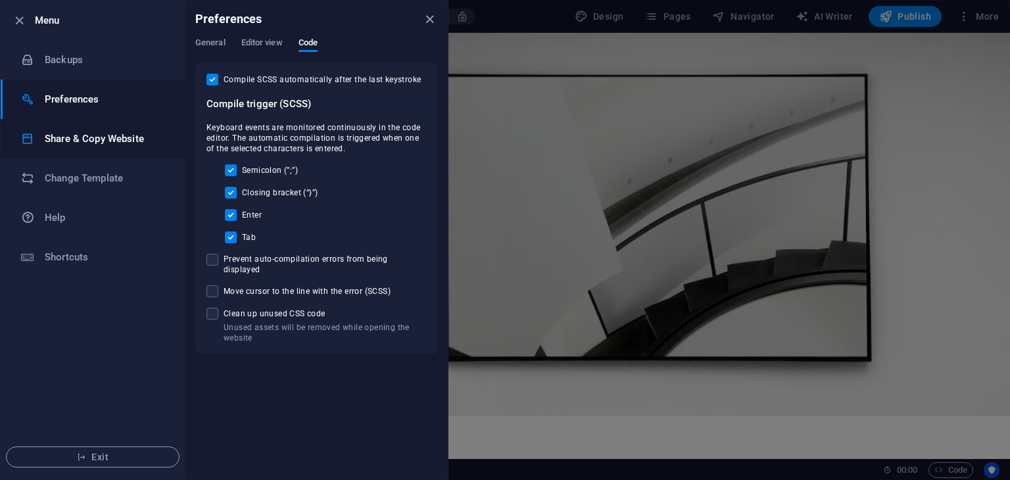
click at [72, 119] on li "Share & Copy Website" at bounding box center [93, 138] width 184 height 39
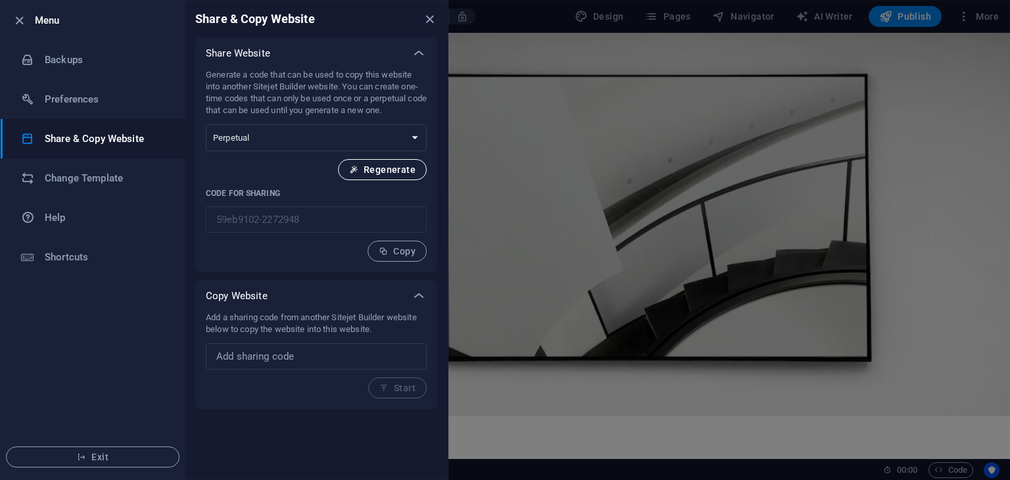
click at [368, 164] on span "Regenerate" at bounding box center [382, 169] width 66 height 11
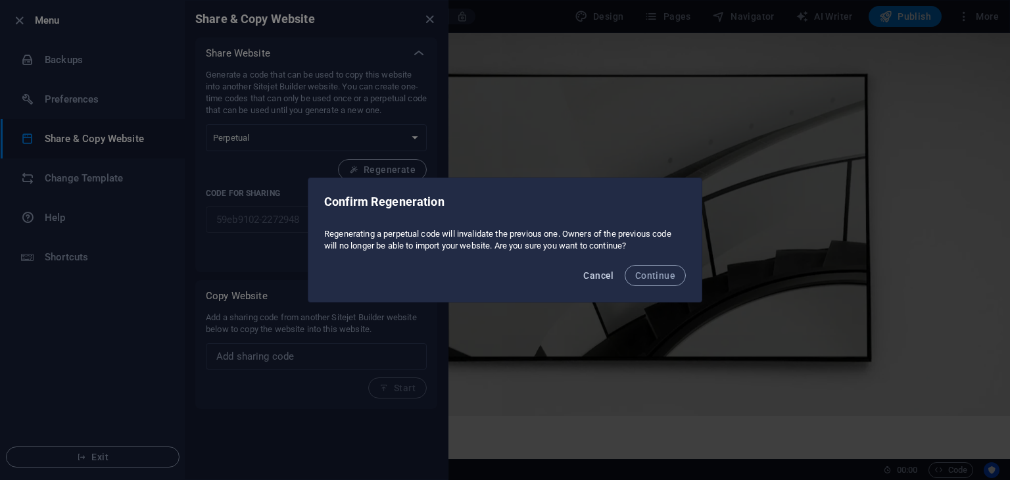
click at [603, 285] on button "Cancel" at bounding box center [598, 275] width 41 height 21
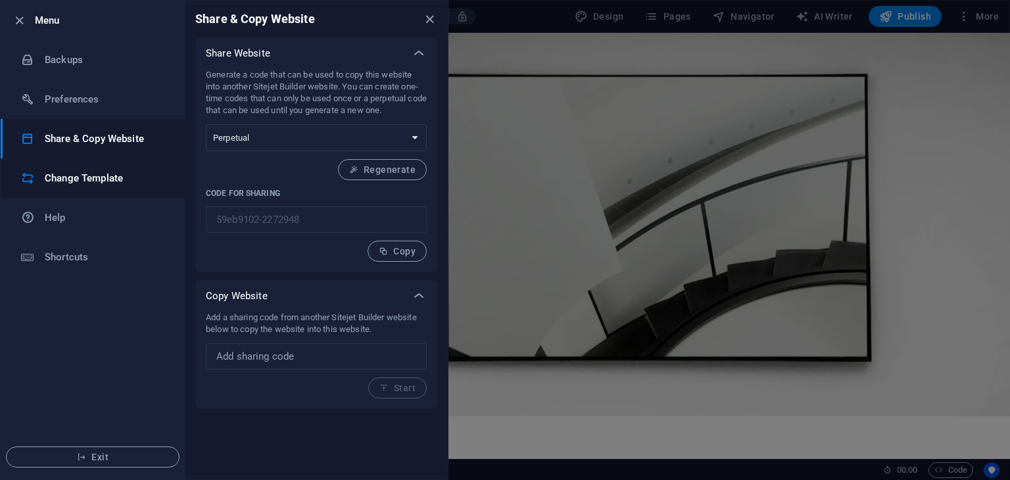
click at [57, 187] on li "Change Template" at bounding box center [93, 177] width 184 height 39
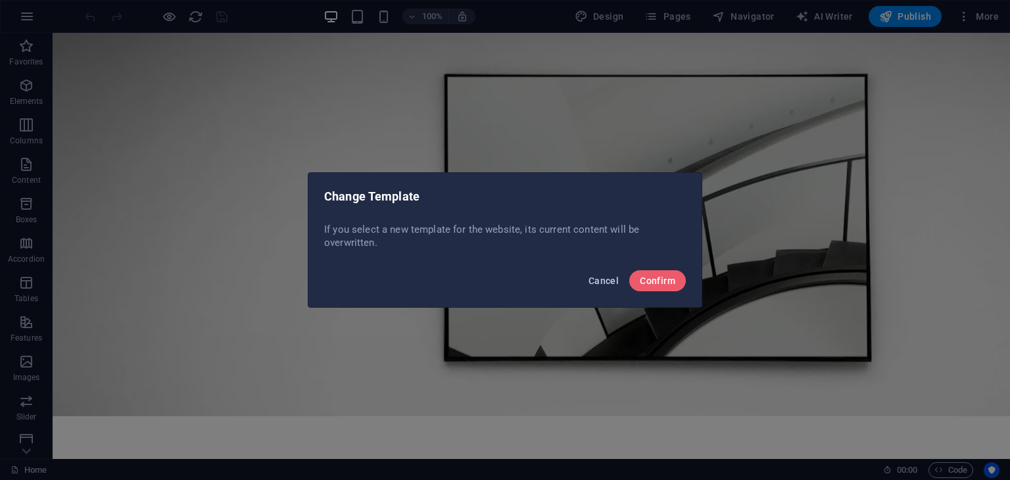
click at [601, 285] on span "Cancel" at bounding box center [603, 280] width 30 height 11
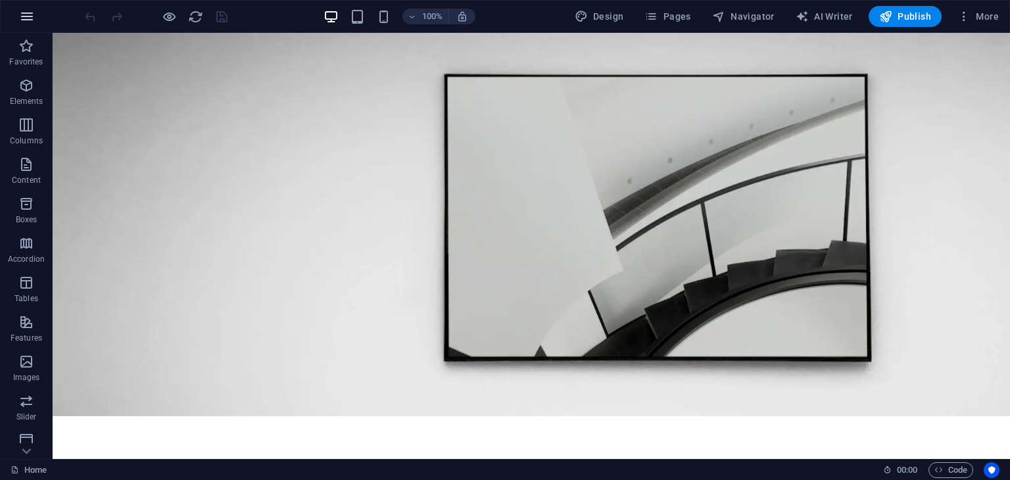
click at [24, 23] on icon "button" at bounding box center [27, 17] width 16 height 16
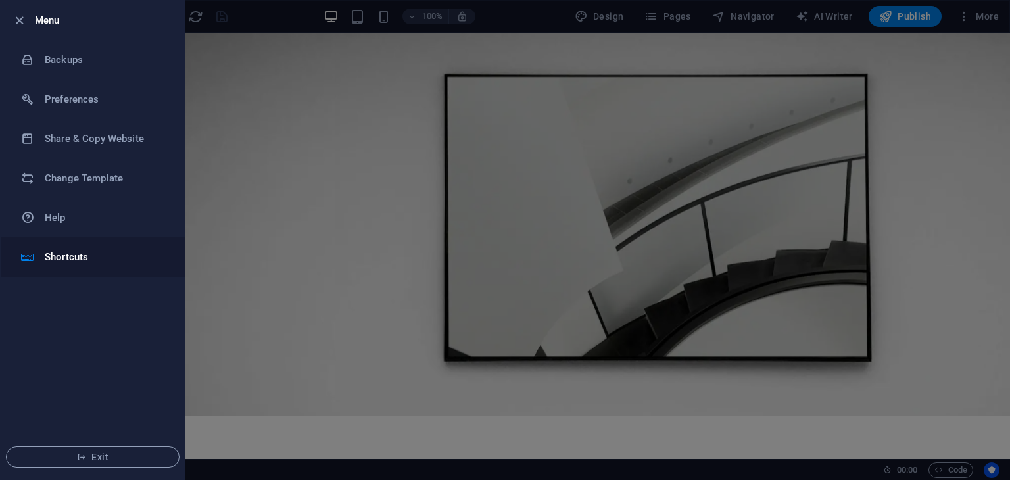
click at [64, 251] on h6 "Shortcuts" at bounding box center [106, 257] width 122 height 16
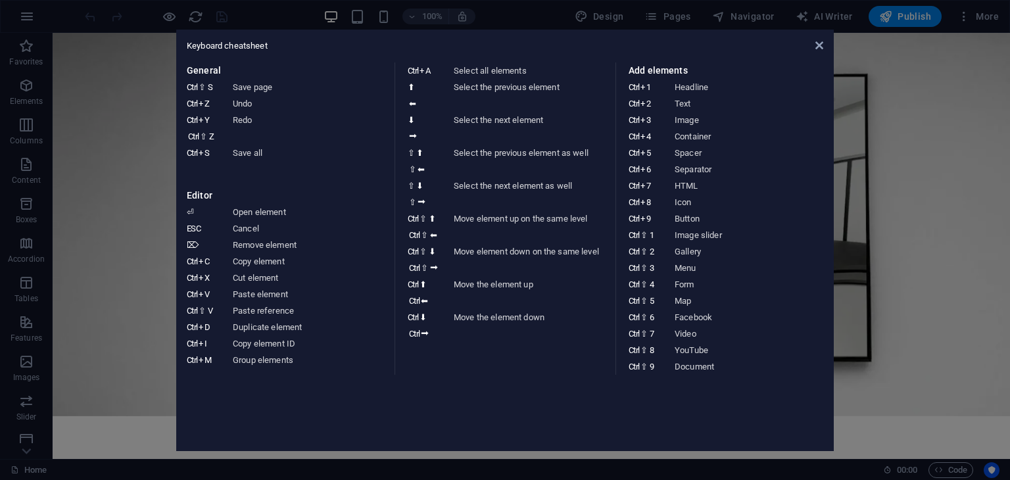
click at [112, 155] on aside "Keyboard cheatsheet General Ctrl ⇧ S Save page Ctrl Z Undo Ctrl Y Ctrl ⇧ Z Redo…" at bounding box center [505, 240] width 1010 height 480
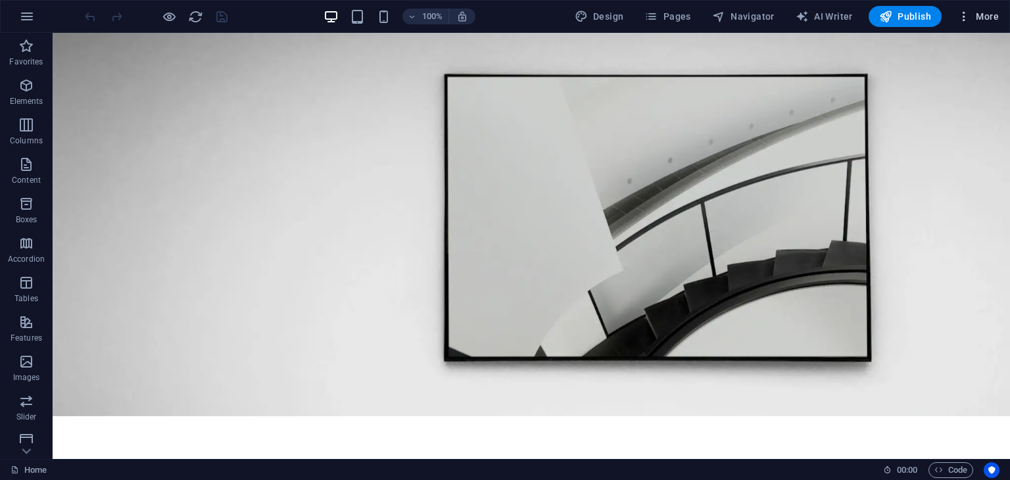
click at [977, 14] on span "More" at bounding box center [977, 16] width 41 height 13
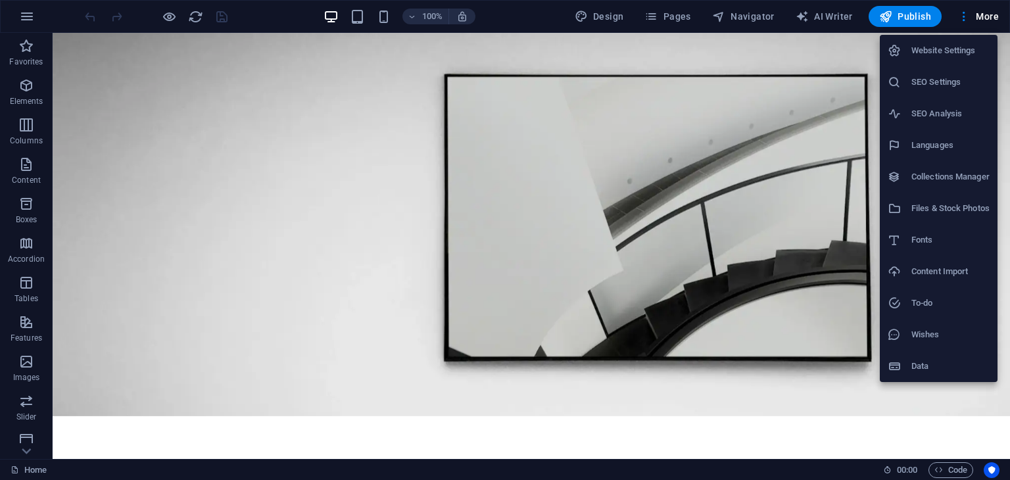
click at [991, 185] on li "Collections Manager" at bounding box center [938, 177] width 118 height 32
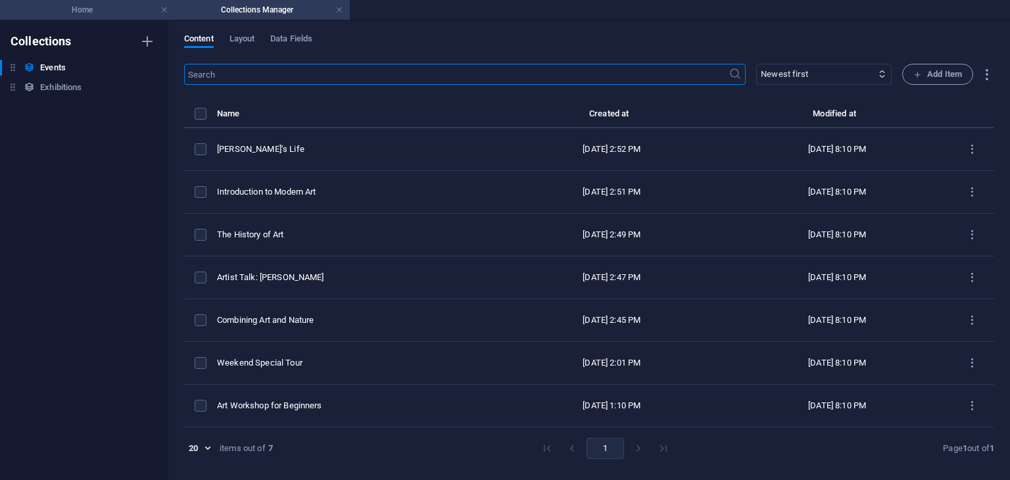
click at [87, 3] on h4 "Home" at bounding box center [87, 10] width 175 height 14
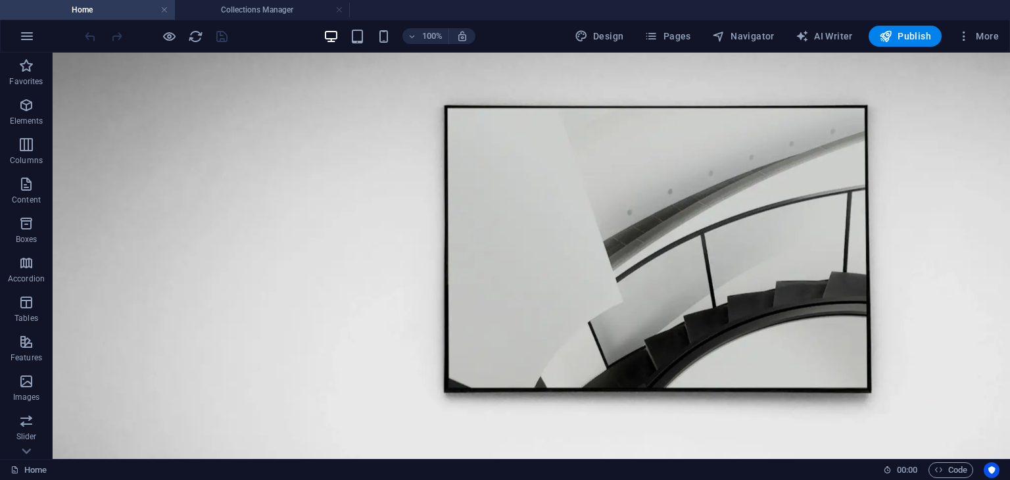
click at [339, 12] on link at bounding box center [339, 10] width 8 height 12
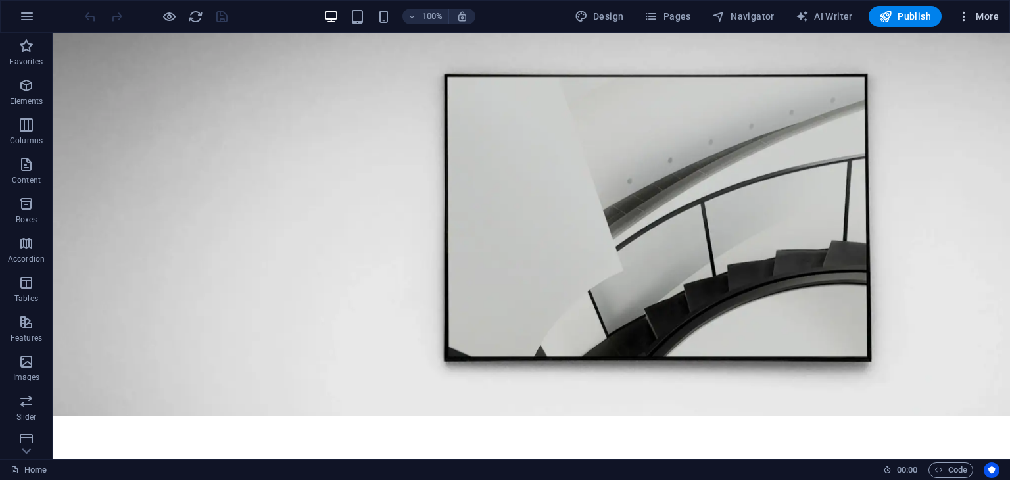
click at [989, 14] on span "More" at bounding box center [977, 16] width 41 height 13
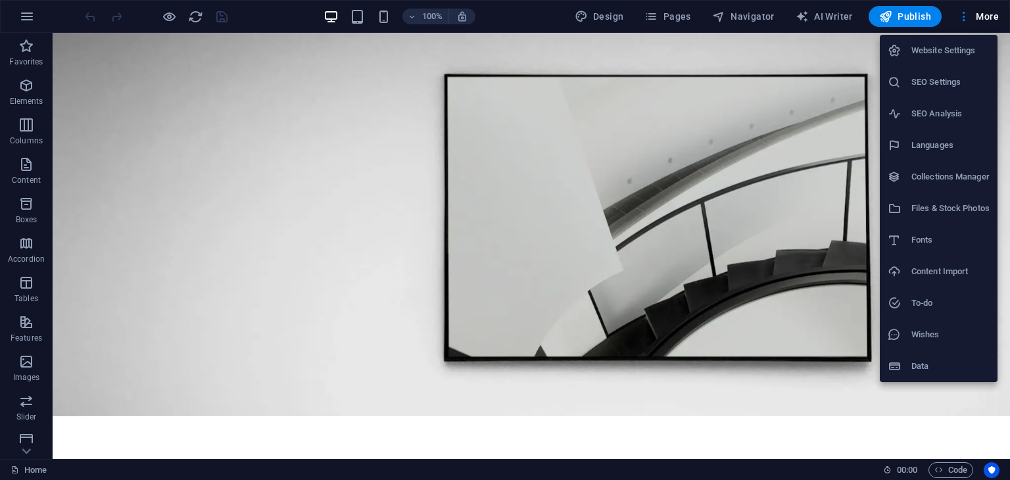
click at [969, 43] on h6 "Website Settings" at bounding box center [950, 51] width 78 height 16
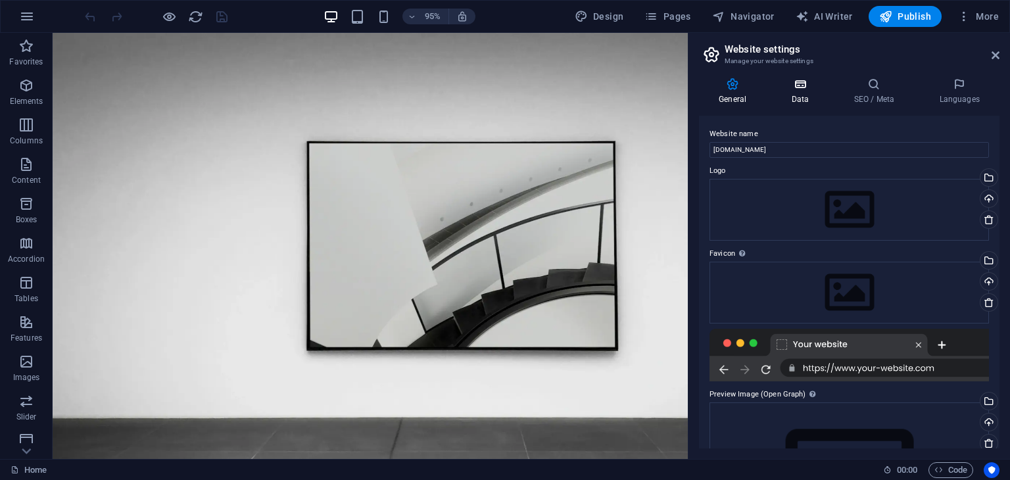
click at [799, 87] on icon at bounding box center [799, 84] width 57 height 13
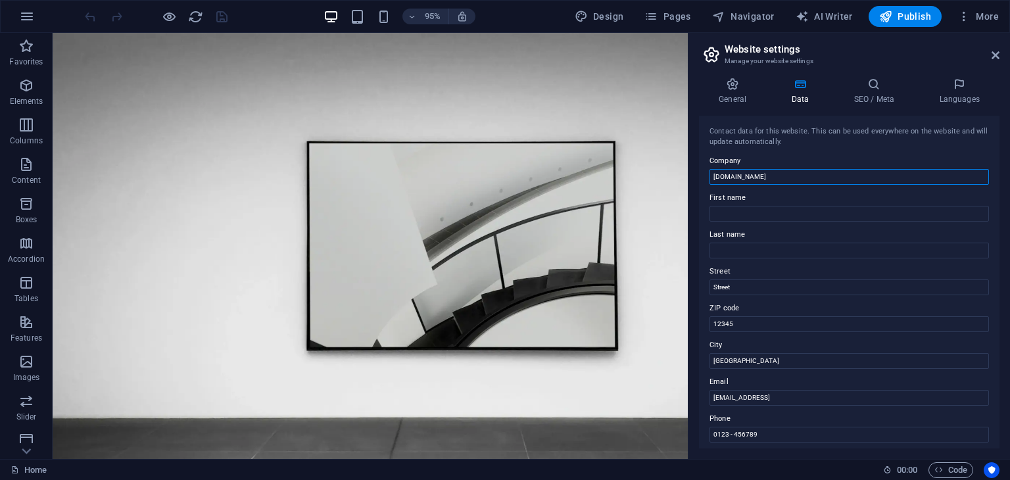
click at [853, 176] on input "[DOMAIN_NAME]" at bounding box center [848, 177] width 279 height 16
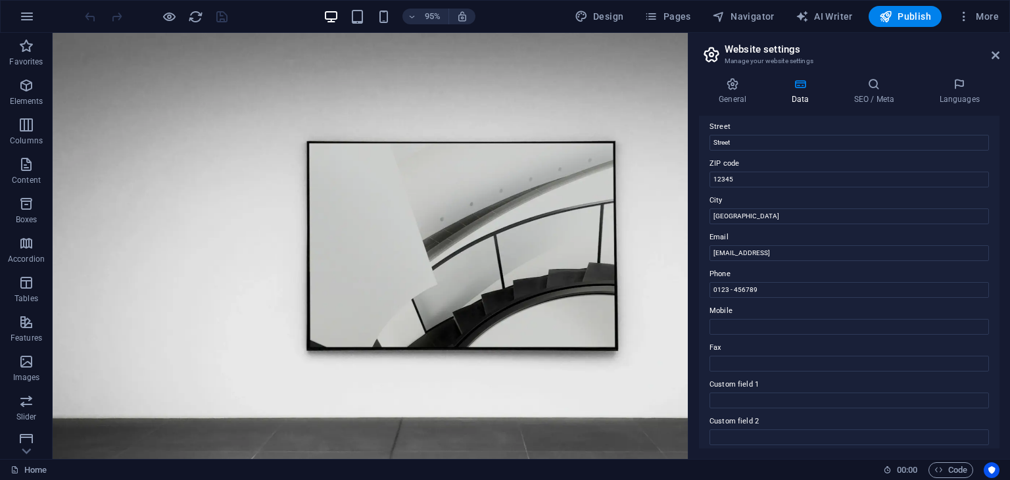
scroll to position [298, 0]
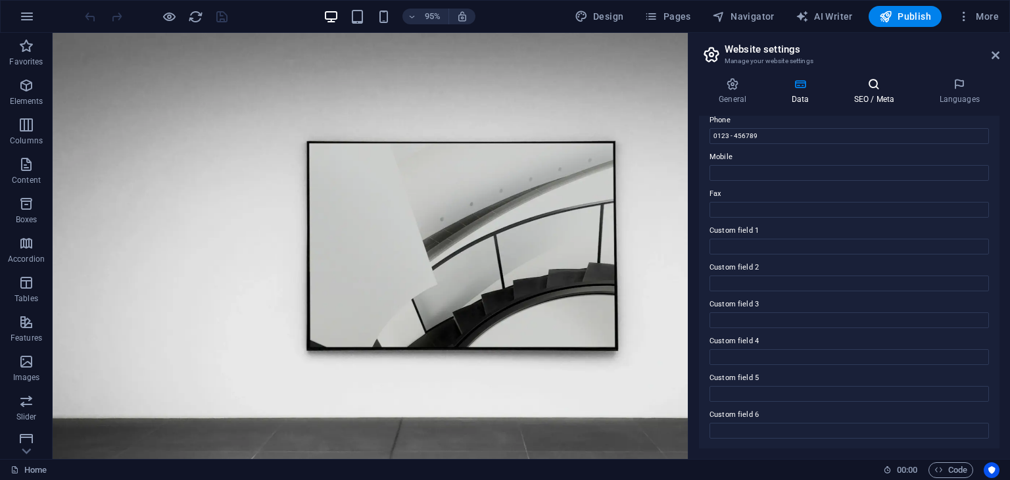
click at [872, 93] on h4 "SEO / Meta" at bounding box center [875, 92] width 85 height 28
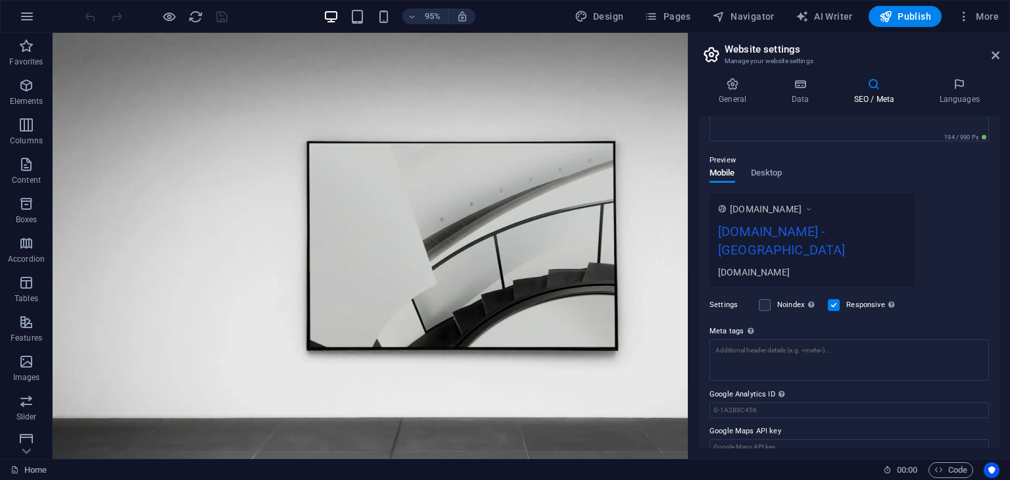
scroll to position [168, 0]
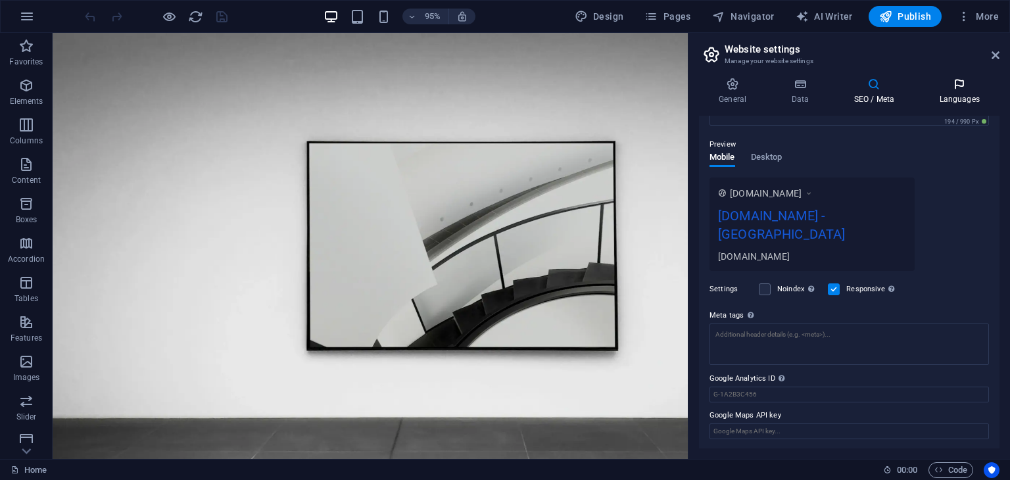
click at [955, 93] on h4 "Languages" at bounding box center [959, 92] width 80 height 28
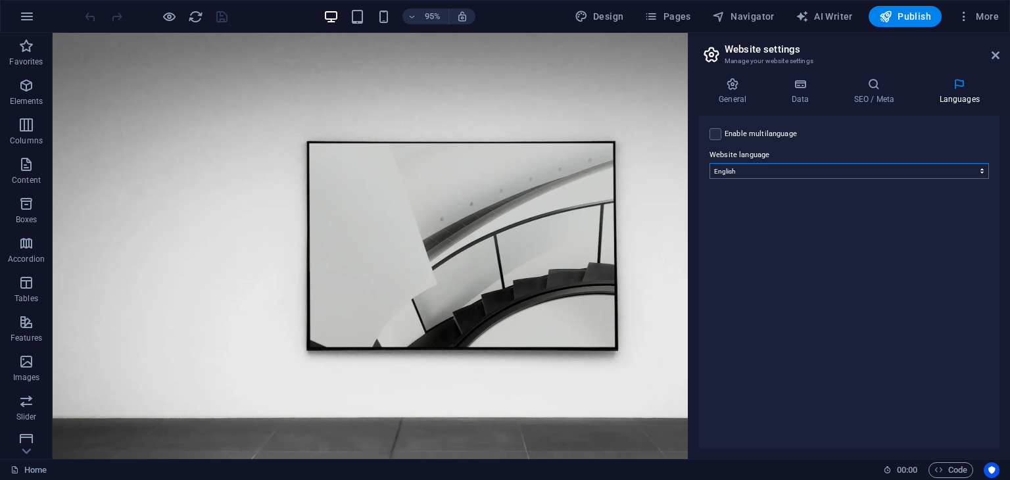
click at [923, 177] on select "Abkhazian Afar Afrikaans Akan Albanian Amharic Arabic Aragonese Armenian Assame…" at bounding box center [848, 171] width 279 height 16
click at [894, 106] on div "General Data SEO / Meta Languages Website name itmaybeenoughforfamstey.com Logo…" at bounding box center [849, 263] width 300 height 371
click at [880, 89] on icon at bounding box center [873, 84] width 80 height 13
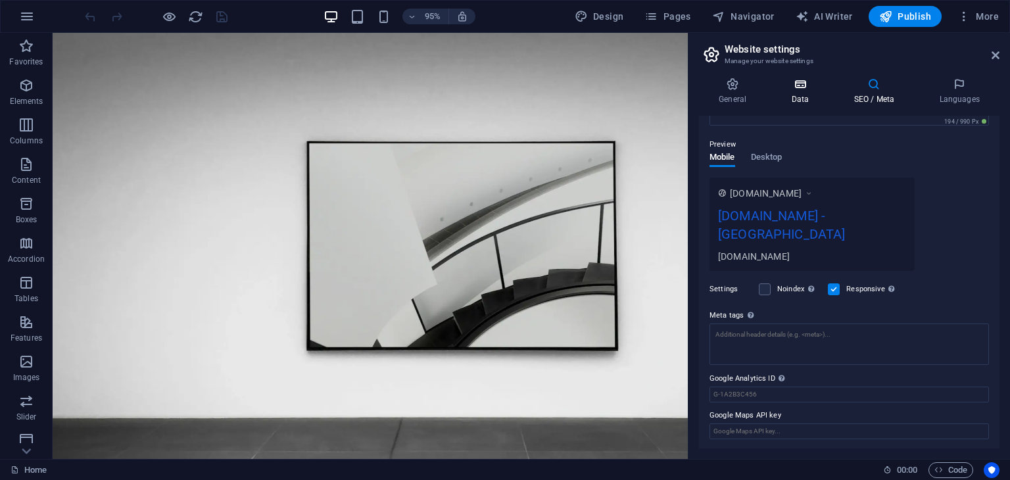
click at [819, 89] on icon at bounding box center [799, 84] width 57 height 13
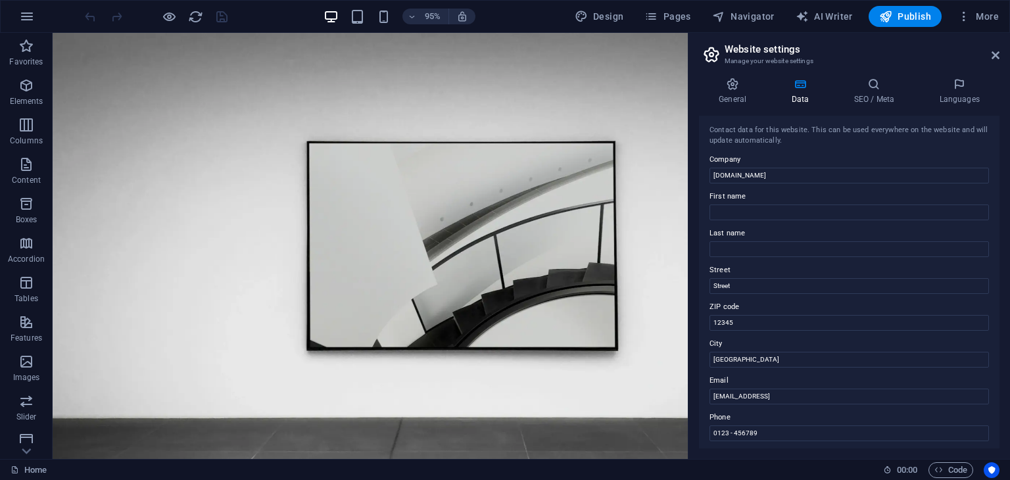
scroll to position [0, 0]
click at [736, 98] on h4 "General" at bounding box center [735, 92] width 72 height 28
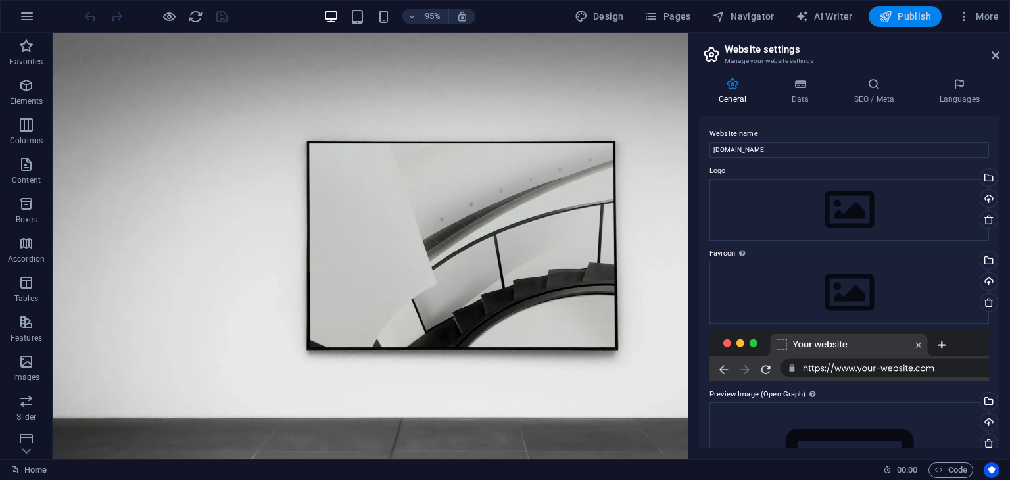
click at [907, 11] on span "Publish" at bounding box center [905, 16] width 52 height 13
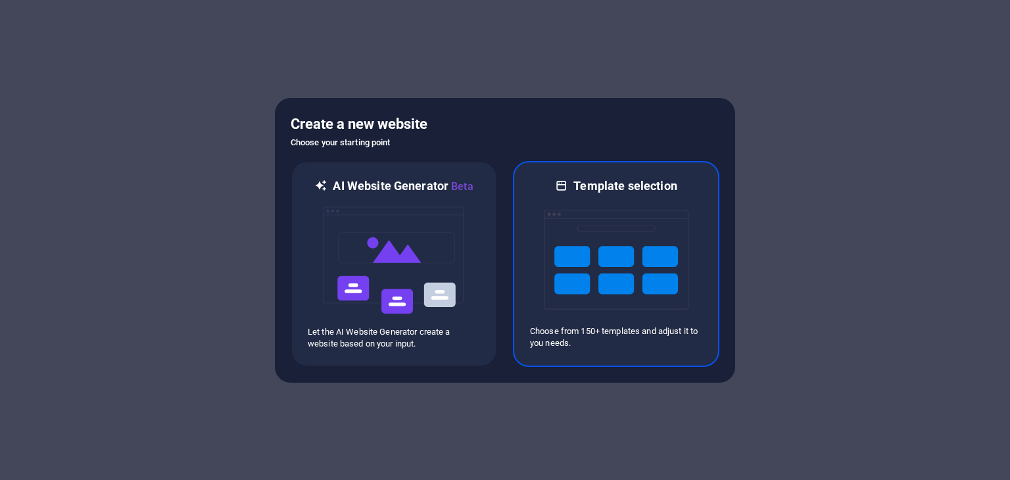
click at [598, 195] on img at bounding box center [616, 259] width 145 height 131
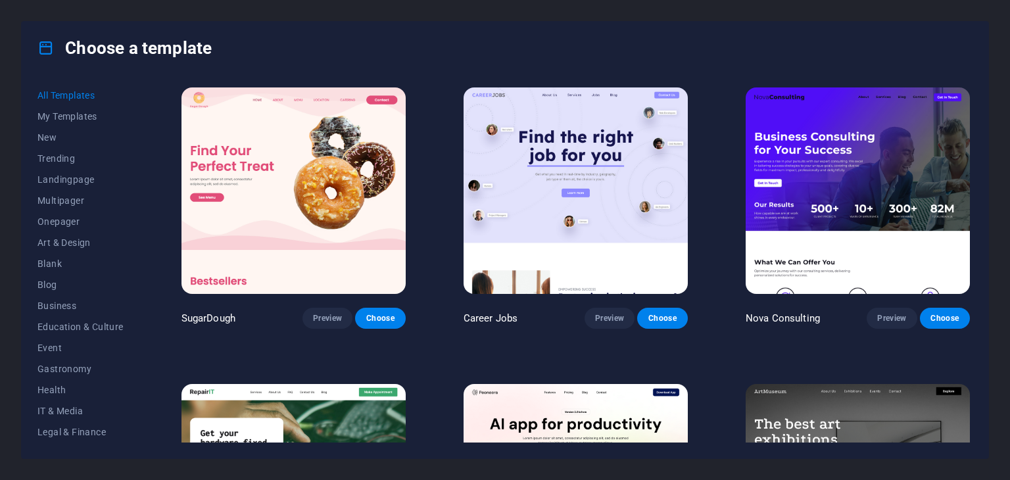
click at [603, 165] on img at bounding box center [575, 190] width 224 height 206
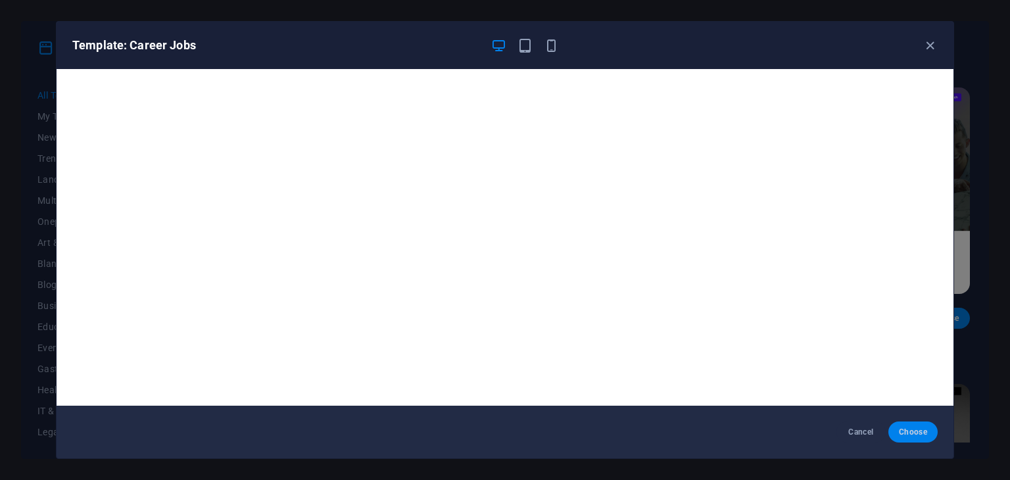
click at [921, 427] on span "Choose" at bounding box center [913, 432] width 28 height 11
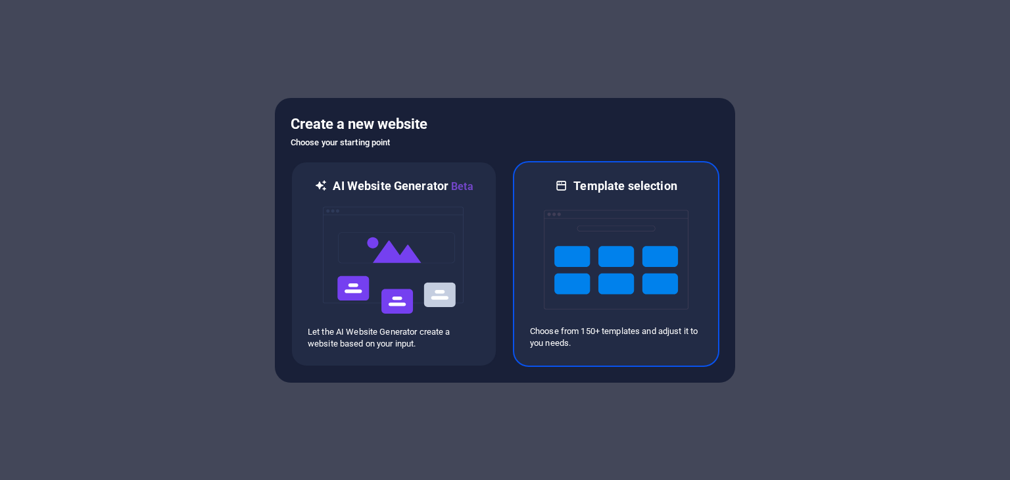
click at [580, 225] on img at bounding box center [616, 259] width 145 height 131
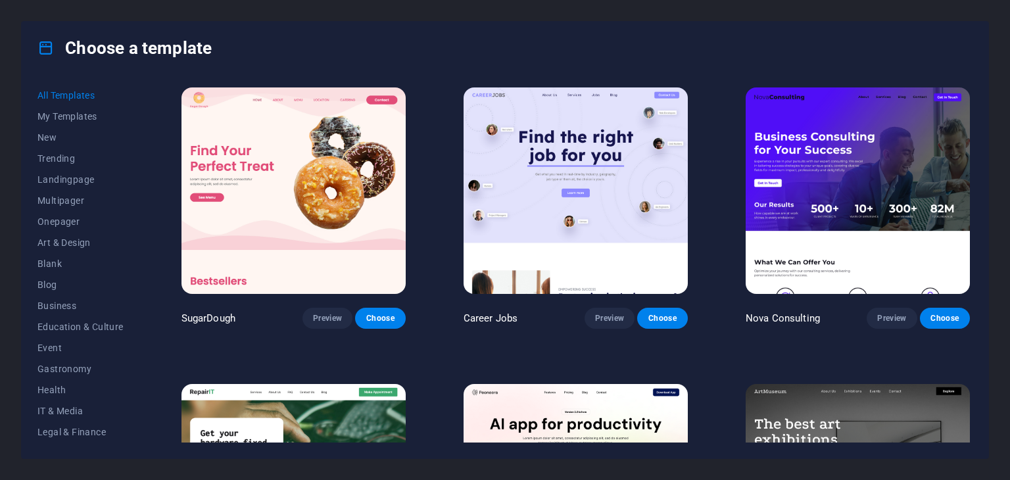
click at [635, 191] on img at bounding box center [575, 190] width 224 height 206
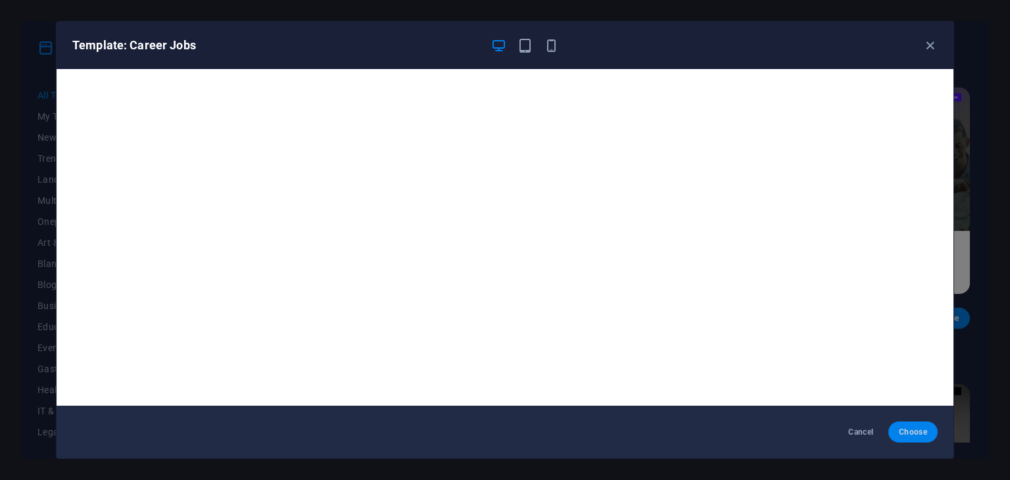
click at [928, 425] on button "Choose" at bounding box center [912, 431] width 49 height 21
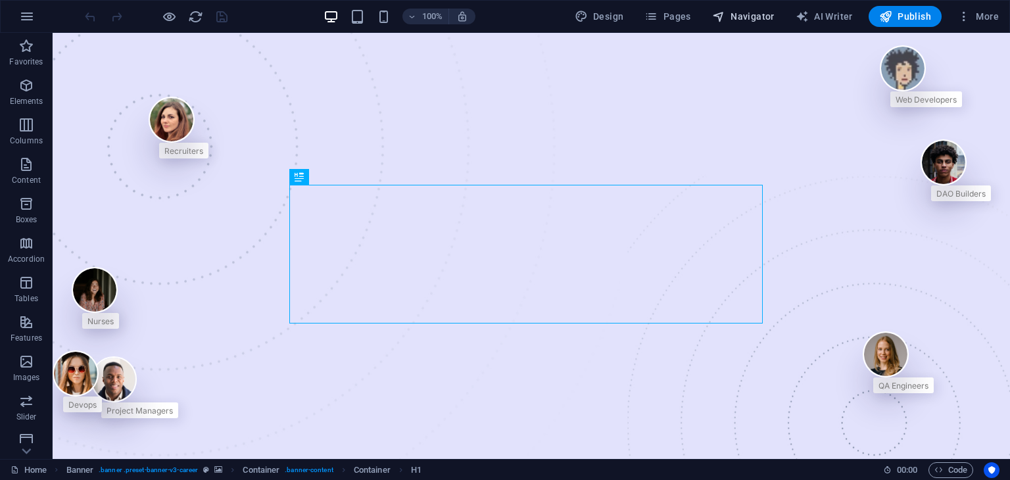
click at [770, 6] on button "Navigator" at bounding box center [743, 16] width 73 height 21
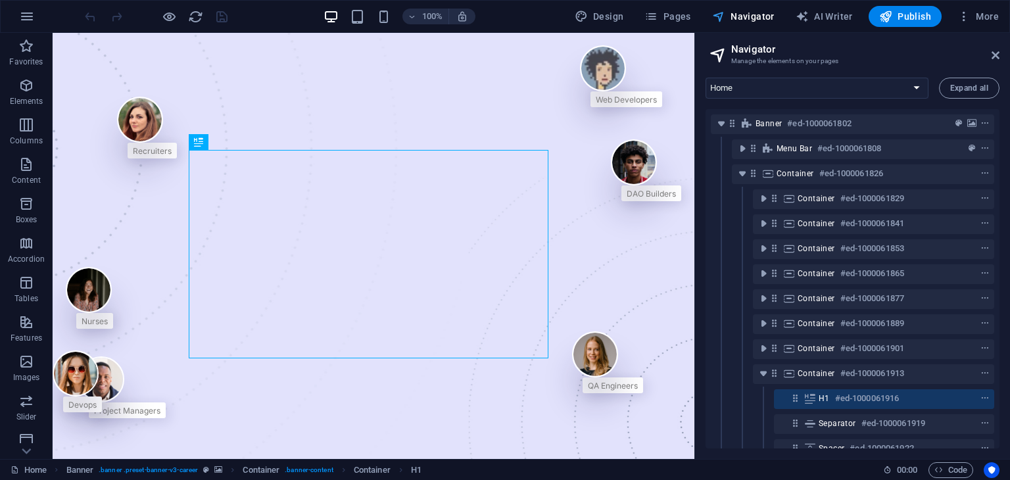
click at [770, 6] on button "Navigator" at bounding box center [743, 16] width 73 height 21
click at [665, 6] on button "Pages" at bounding box center [667, 16] width 57 height 21
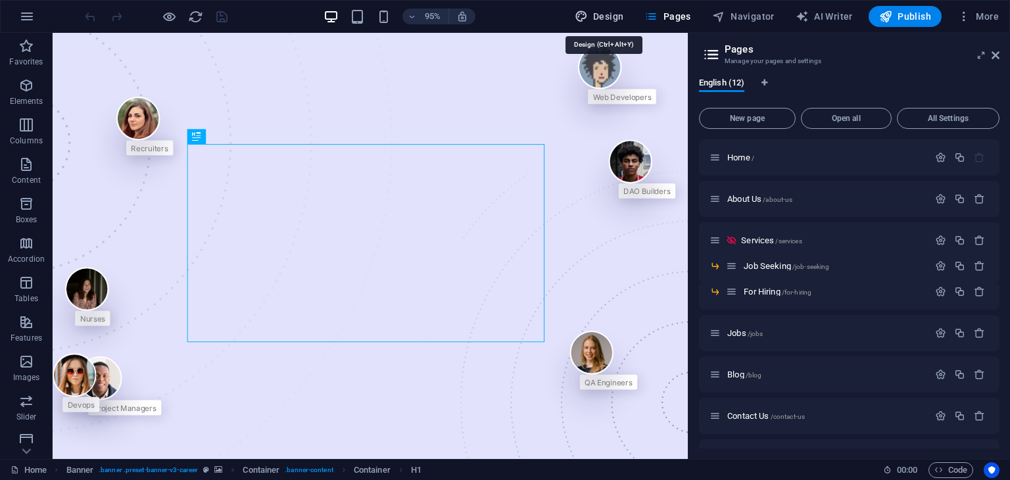
click at [617, 12] on span "Design" at bounding box center [598, 16] width 49 height 13
select select "px"
select select "400"
select select "px"
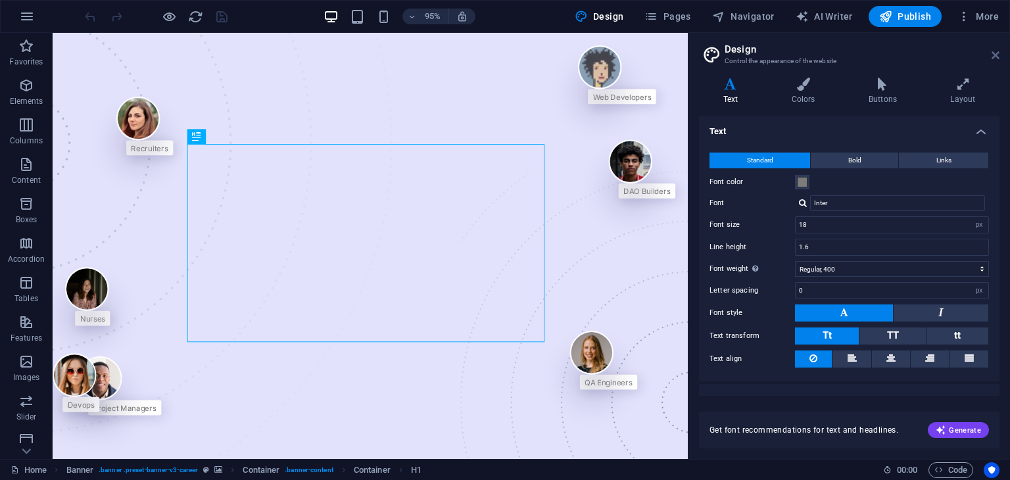
click at [996, 51] on icon at bounding box center [995, 55] width 8 height 11
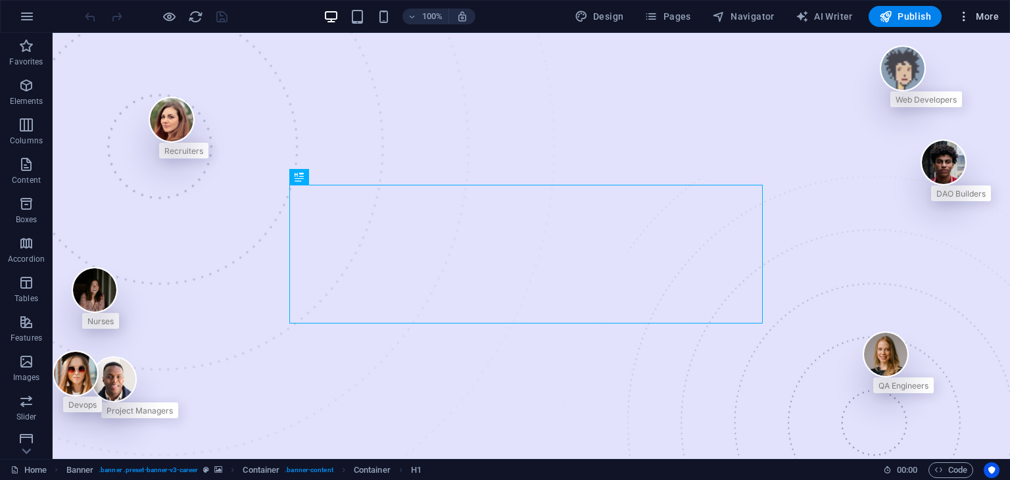
click at [967, 12] on icon "button" at bounding box center [963, 16] width 13 height 13
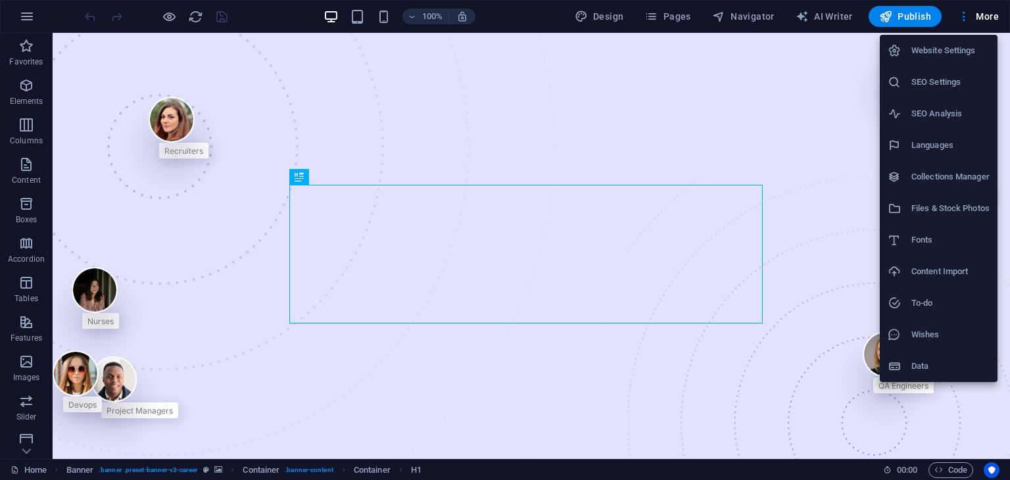
click at [960, 202] on h6 "Files & Stock Photos" at bounding box center [950, 208] width 78 height 16
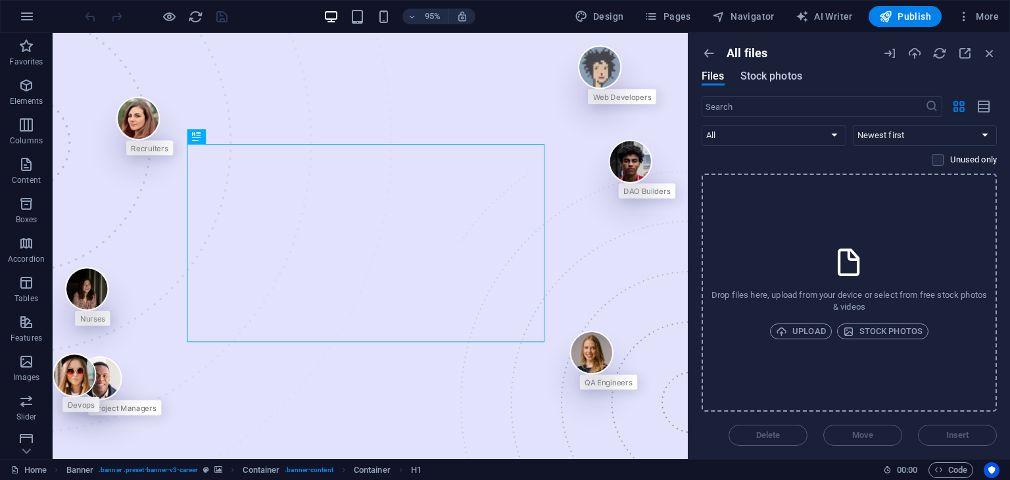
click at [799, 73] on span "Stock photos" at bounding box center [771, 76] width 62 height 16
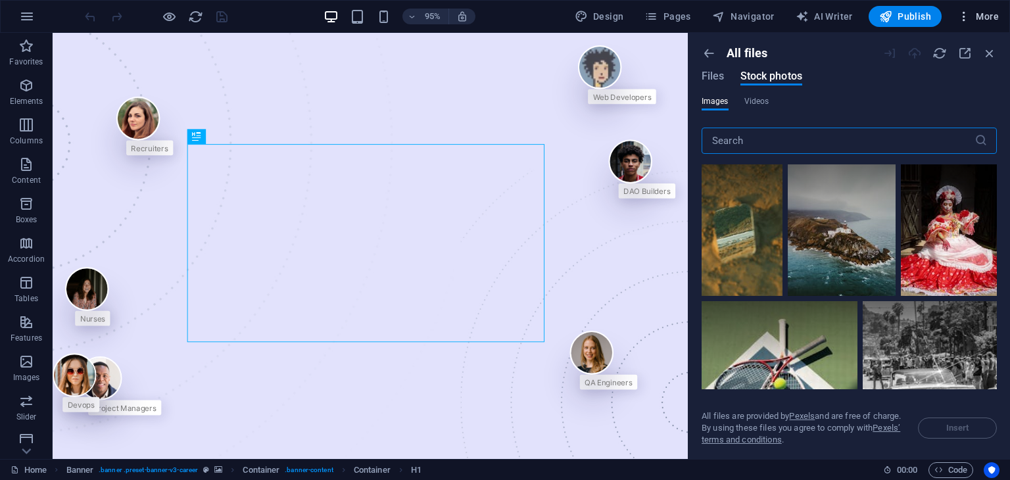
click at [990, 17] on span "More" at bounding box center [977, 16] width 41 height 13
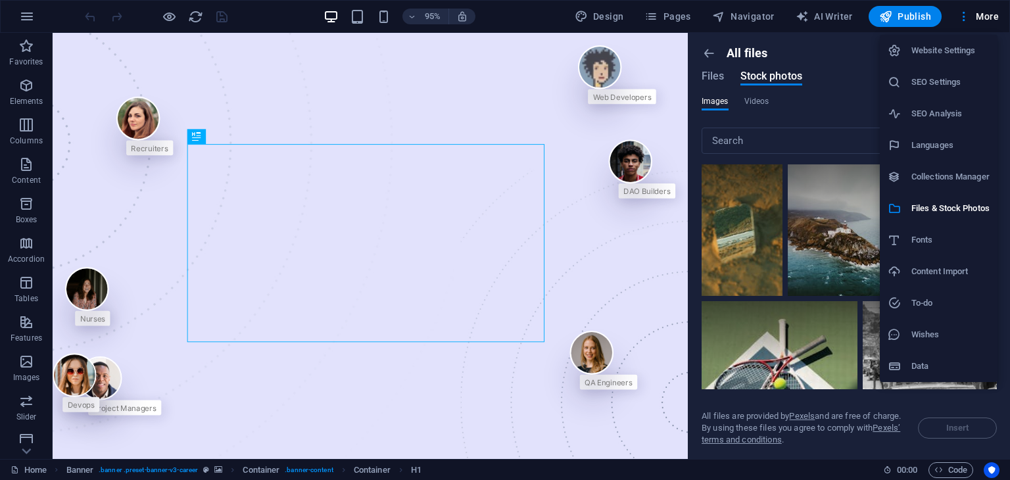
click at [954, 325] on li "Wishes" at bounding box center [938, 335] width 118 height 32
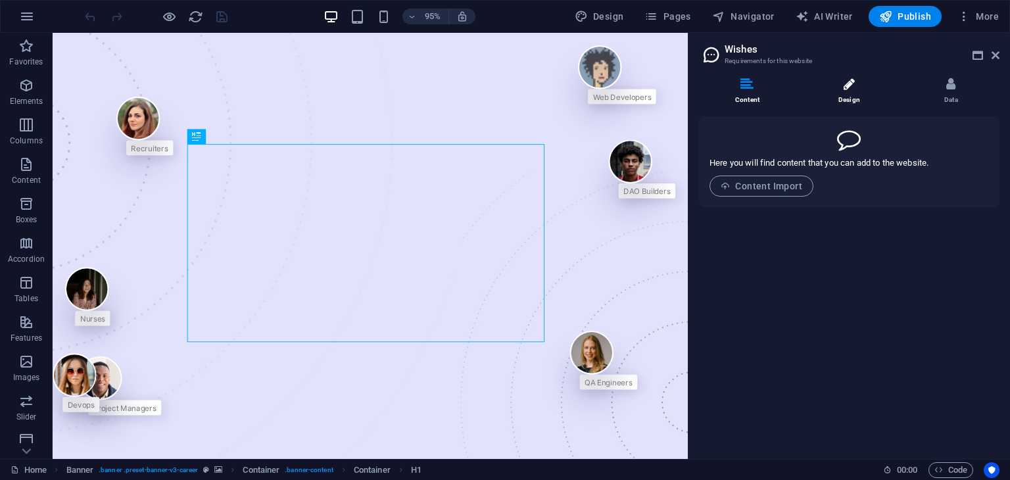
click at [839, 82] on li "Design" at bounding box center [852, 92] width 102 height 28
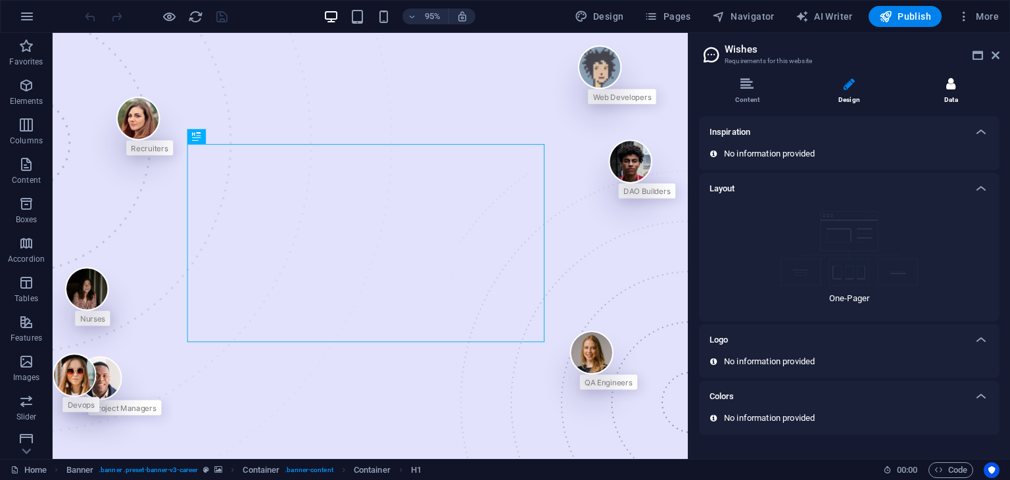
click at [973, 85] on li "Data" at bounding box center [950, 92] width 97 height 28
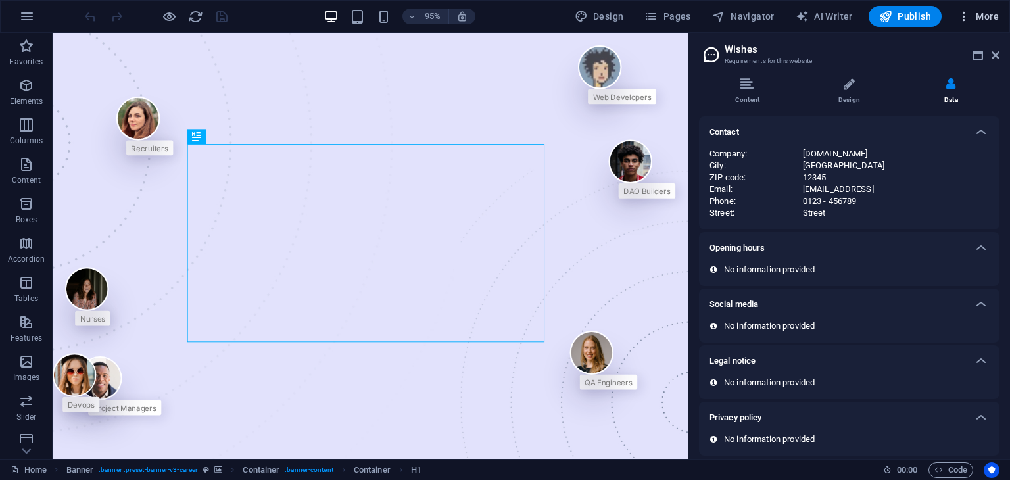
click at [985, 14] on span "More" at bounding box center [977, 16] width 41 height 13
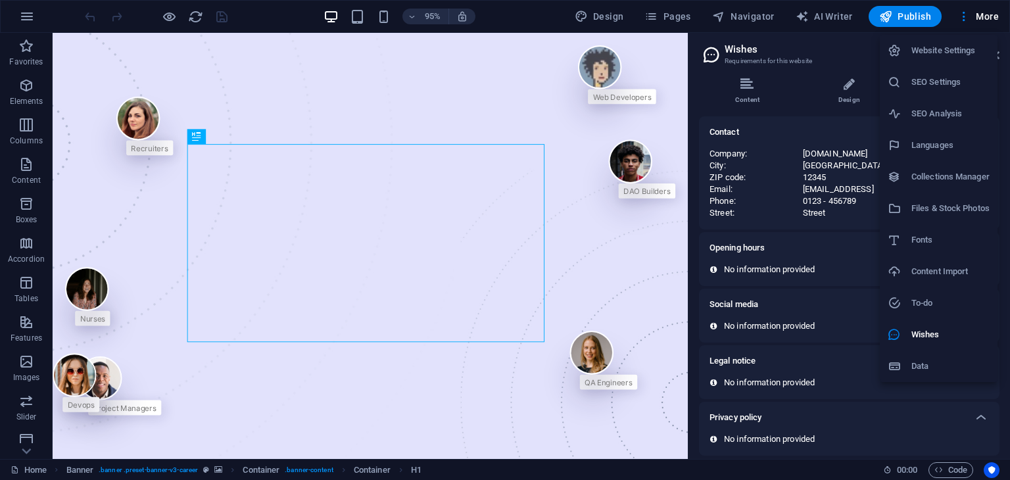
click at [910, 13] on div at bounding box center [505, 240] width 1010 height 480
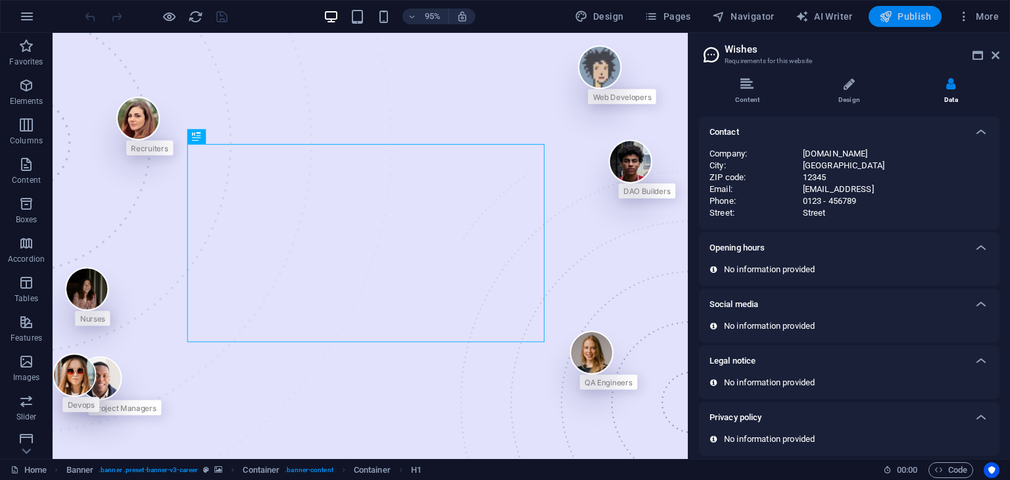
click at [910, 14] on span "Publish" at bounding box center [905, 16] width 52 height 13
